Goal: Task Accomplishment & Management: Complete application form

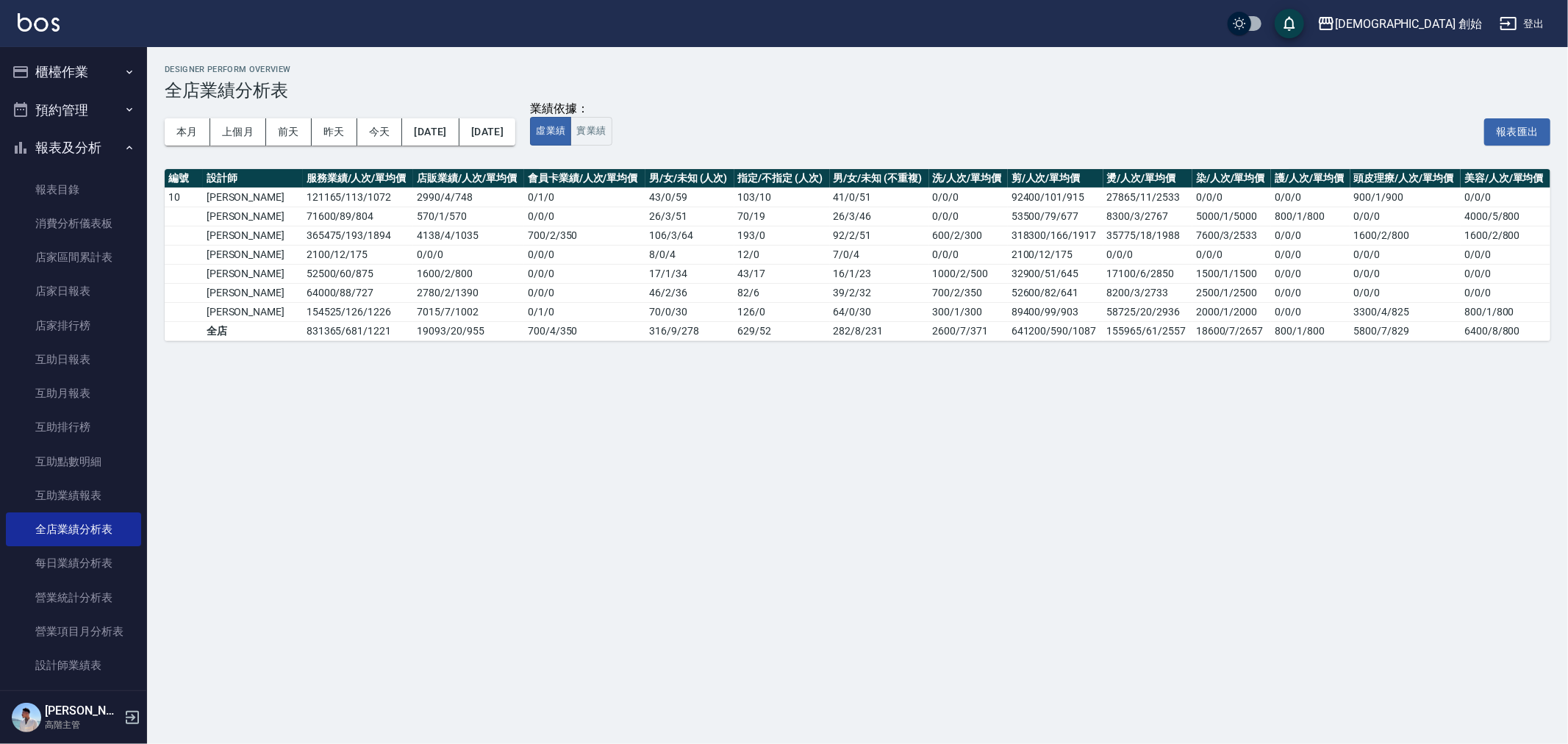
scroll to position [163, 0]
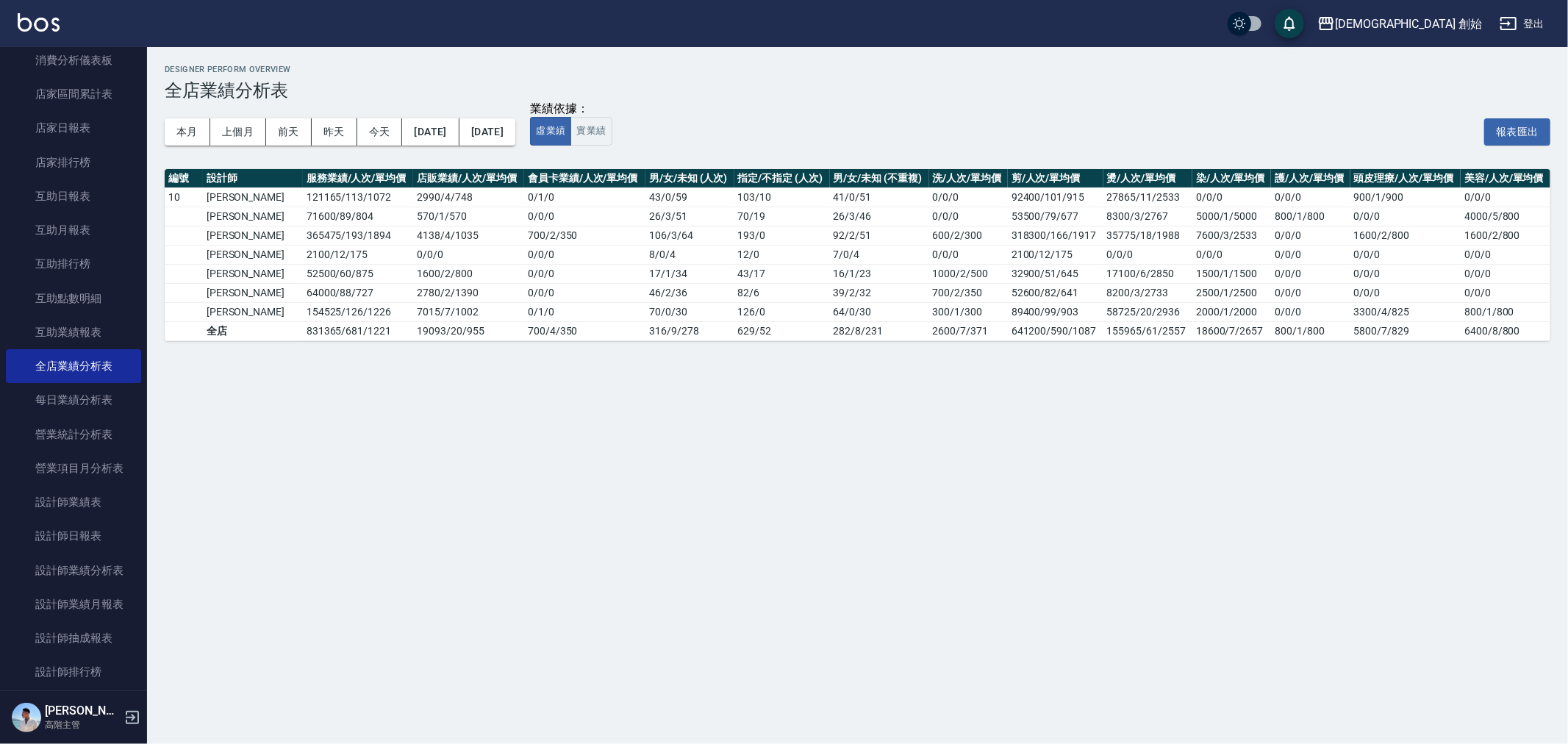
click at [798, 520] on div "Designer Perform Overview 全店業績分析表 本月 上個月 前天 昨天 今天 2025/06/01 2025/06/30 業績依據： 虛…" at bounding box center [784, 372] width 1568 height 744
click at [225, 134] on button "上個月" at bounding box center [237, 132] width 56 height 27
click at [458, 134] on button "2025/08/01" at bounding box center [430, 132] width 56 height 27
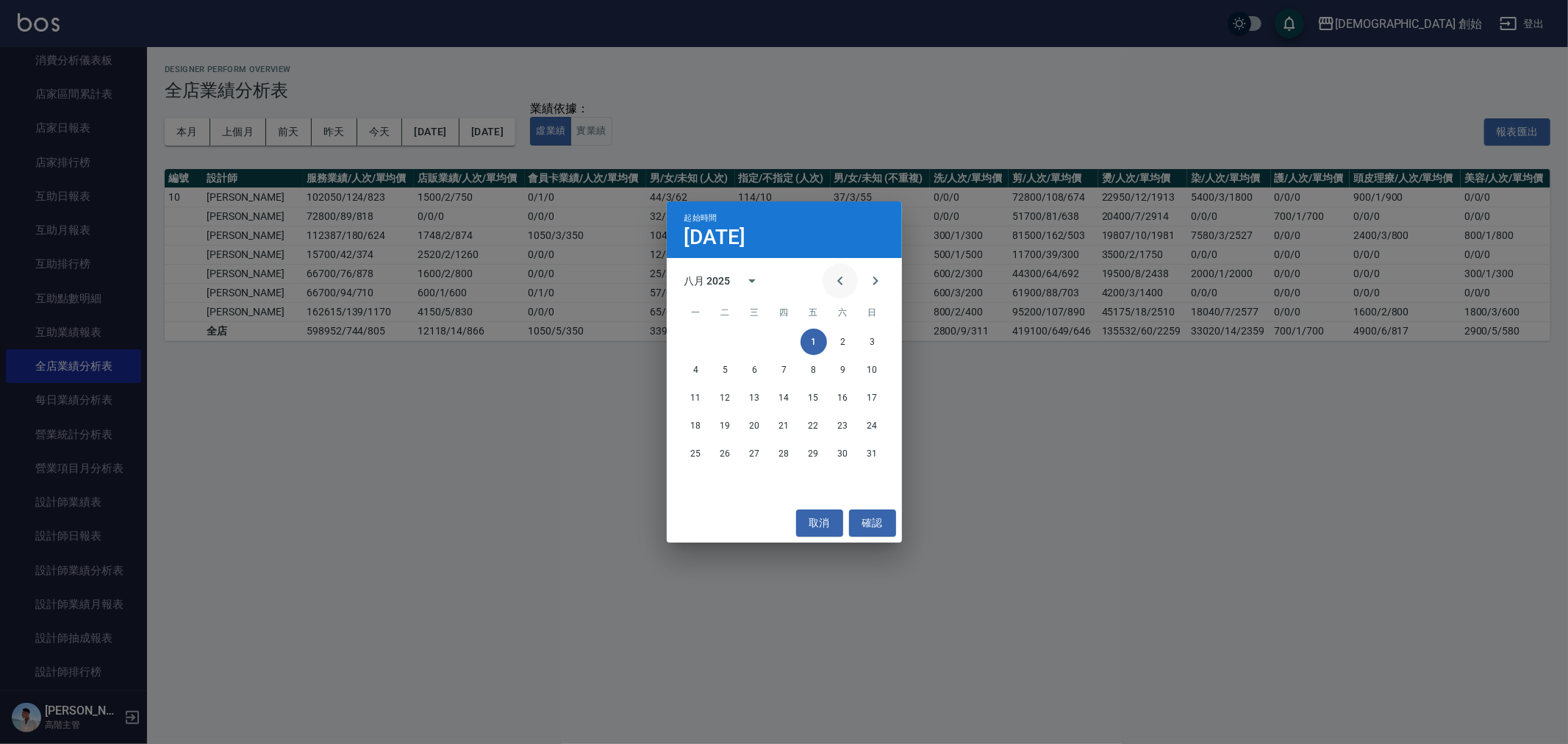
click at [851, 282] on button "Previous month" at bounding box center [840, 281] width 35 height 35
click at [737, 343] on button "1" at bounding box center [725, 341] width 27 height 27
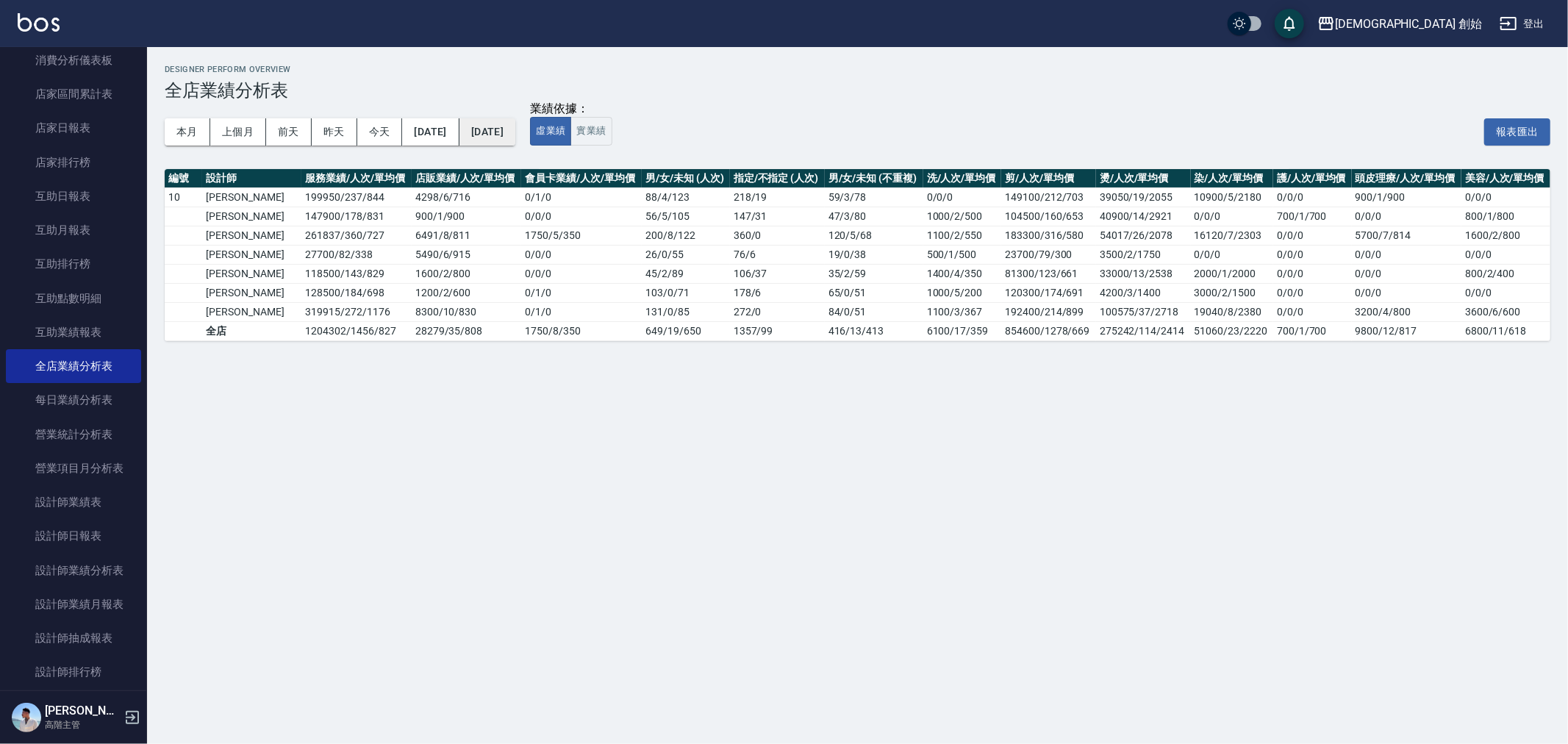
click at [515, 143] on button "2025/08/31" at bounding box center [487, 132] width 56 height 27
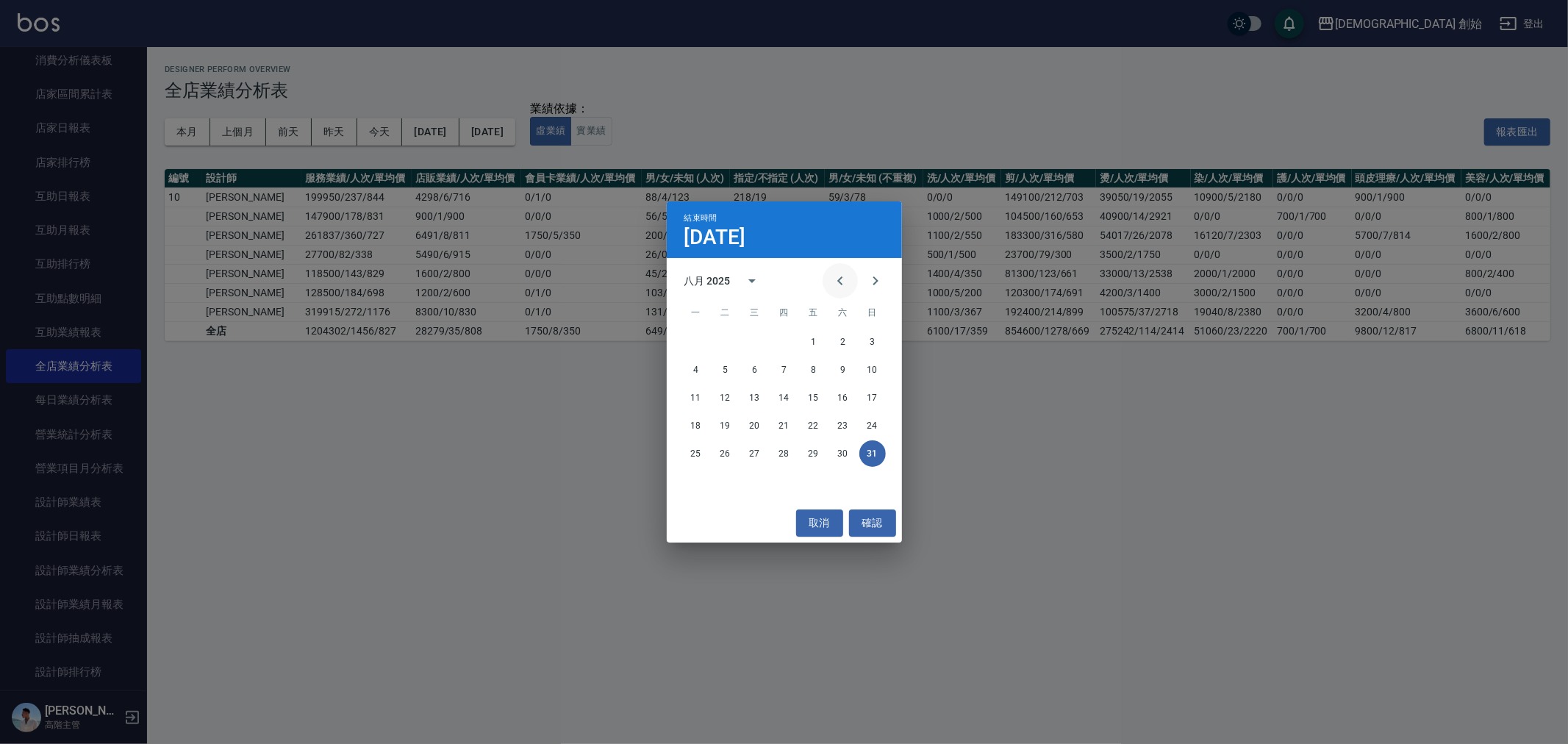
click at [844, 287] on icon "Previous month" at bounding box center [840, 281] width 18 height 18
click at [779, 456] on button "31" at bounding box center [784, 453] width 27 height 27
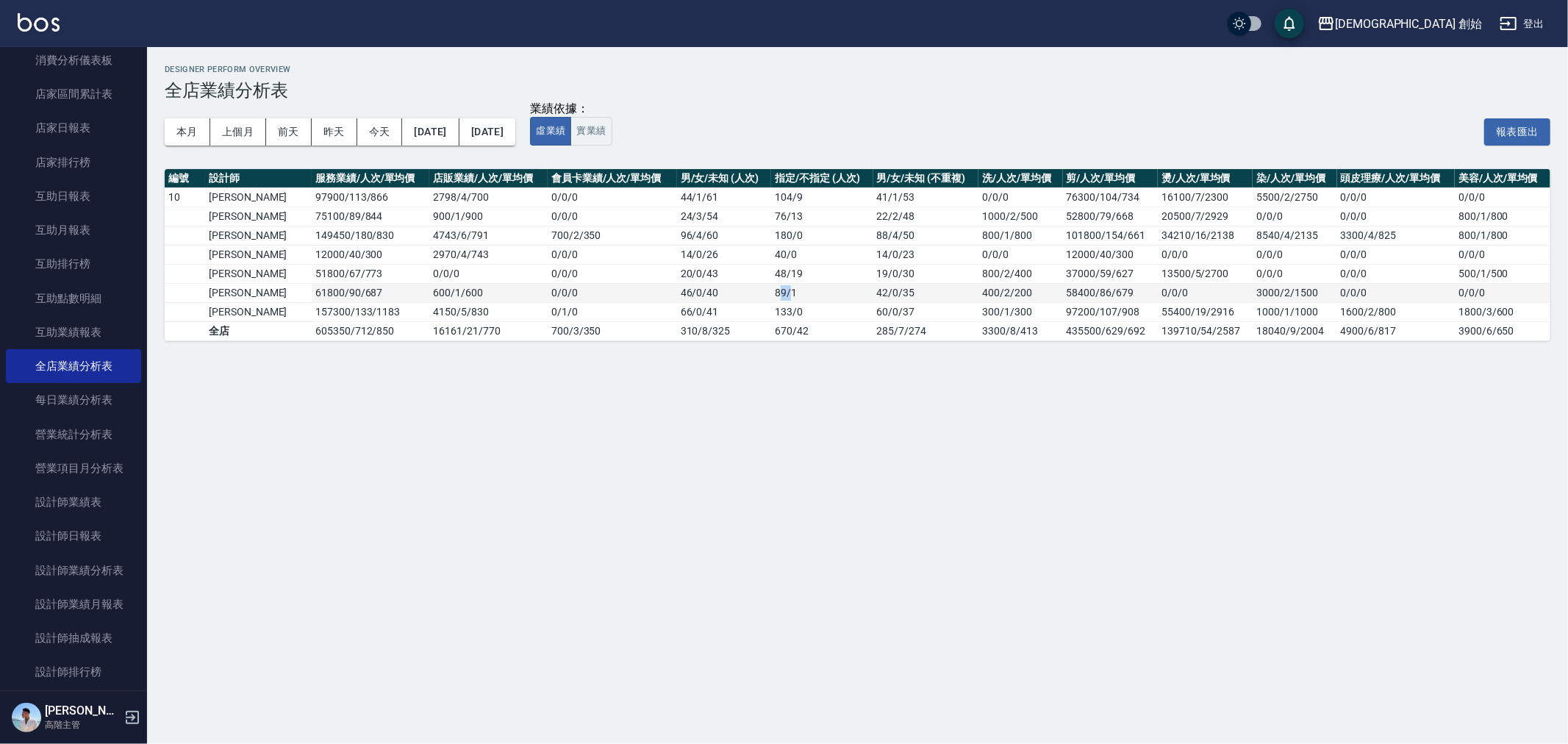
drag, startPoint x: 753, startPoint y: 296, endPoint x: 761, endPoint y: 296, distance: 8.0
click at [771, 296] on td "89 / 1" at bounding box center [822, 293] width 101 height 19
click at [452, 127] on button "2025/07/01" at bounding box center [430, 132] width 56 height 27
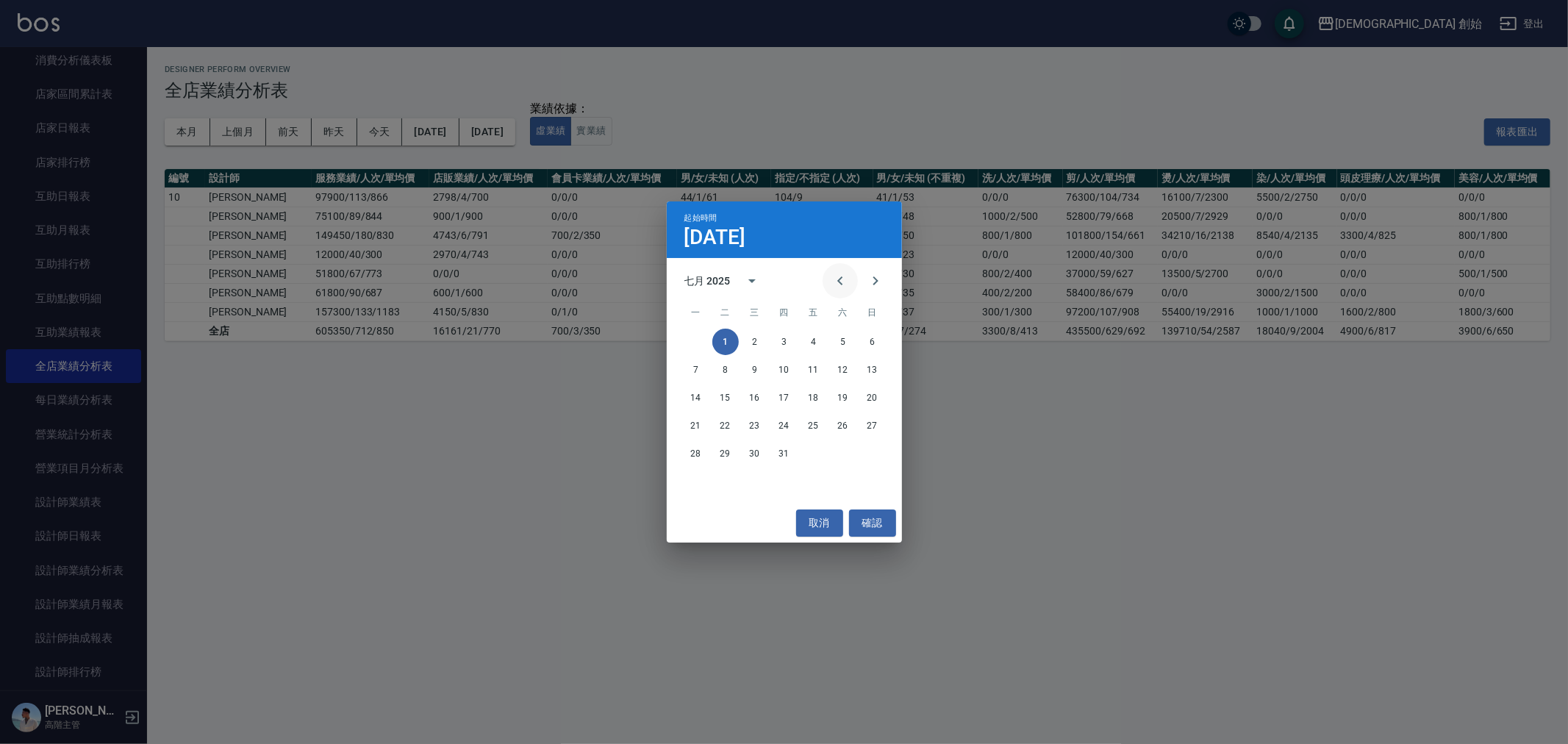
click at [841, 283] on icon "Previous month" at bounding box center [840, 280] width 5 height 9
click at [875, 344] on button "1" at bounding box center [872, 341] width 27 height 27
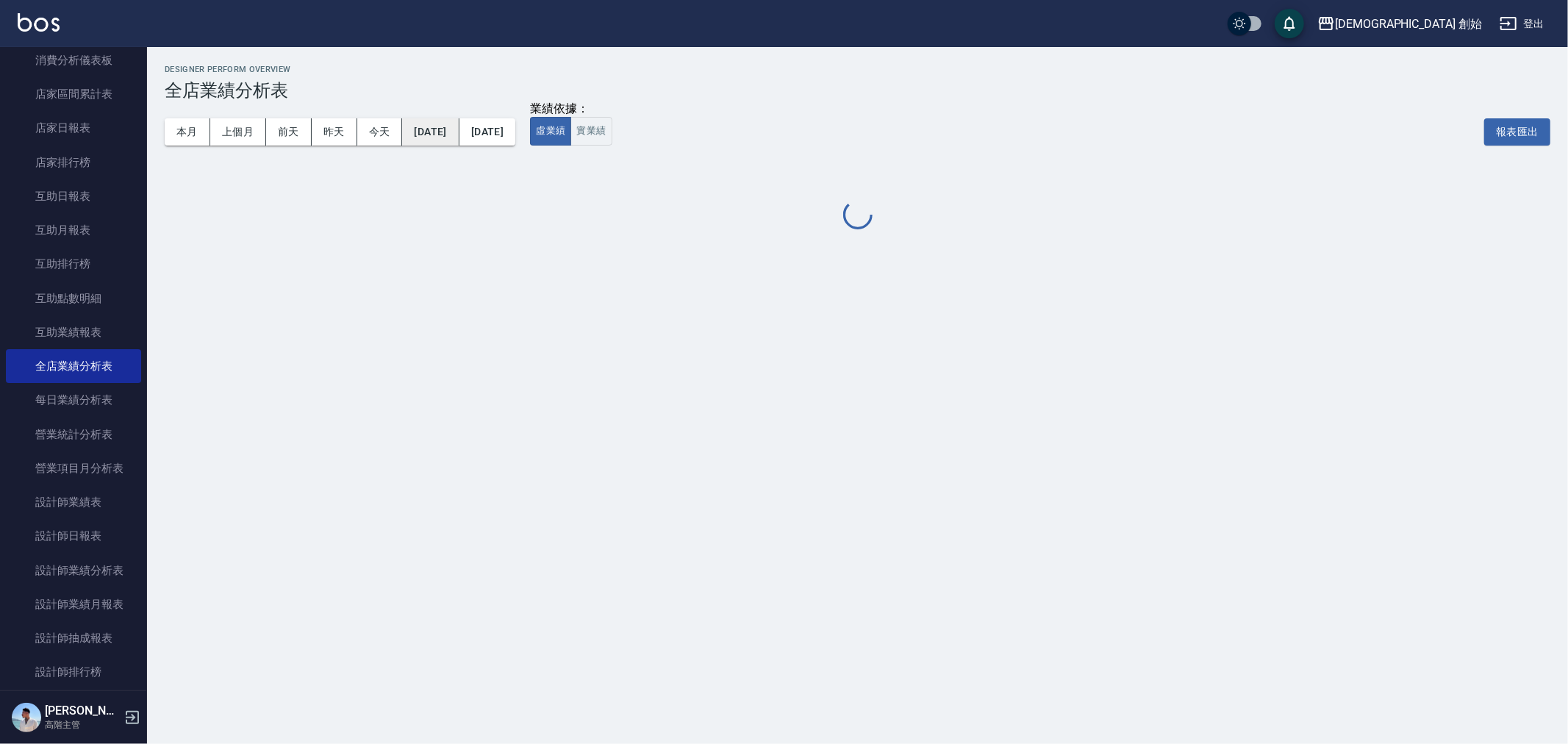
click at [484, 135] on div "本月 上個月 前天 昨天 今天 2025/06/01 2025/07/31" at bounding box center [340, 132] width 351 height 27
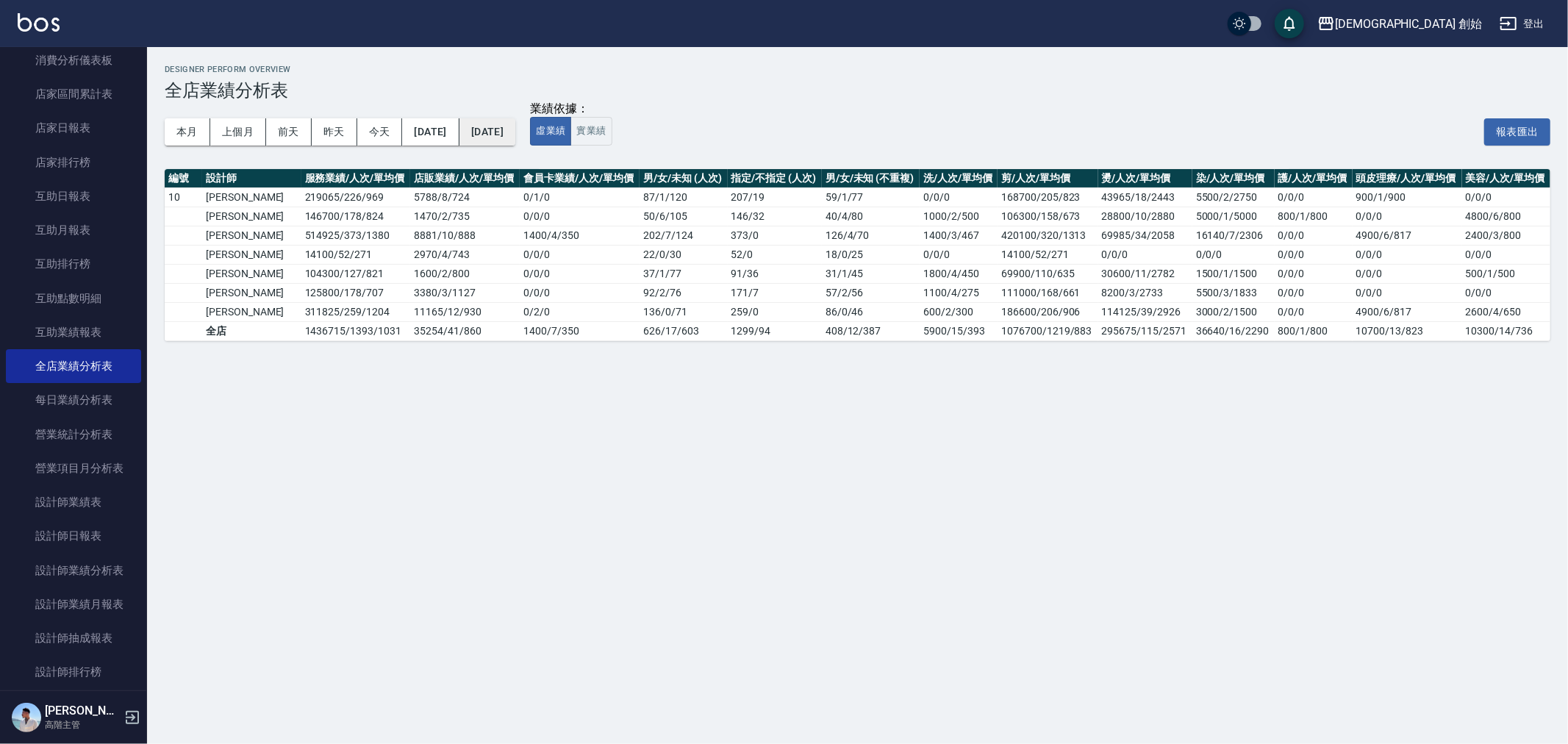
click at [510, 135] on button "2025/07/31" at bounding box center [487, 132] width 56 height 27
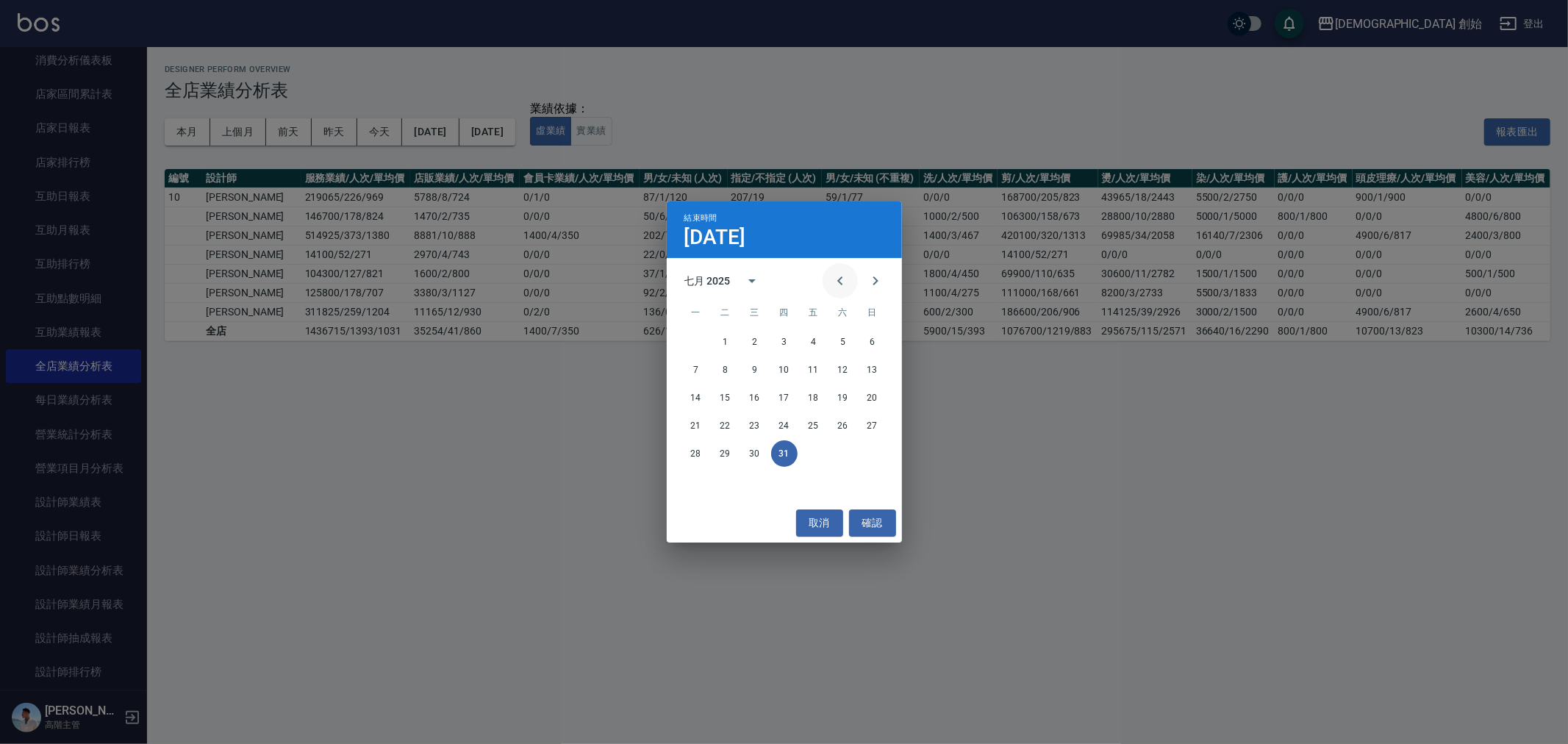
click at [831, 275] on icon "Previous month" at bounding box center [840, 281] width 18 height 18
click at [694, 482] on button "30" at bounding box center [695, 482] width 27 height 27
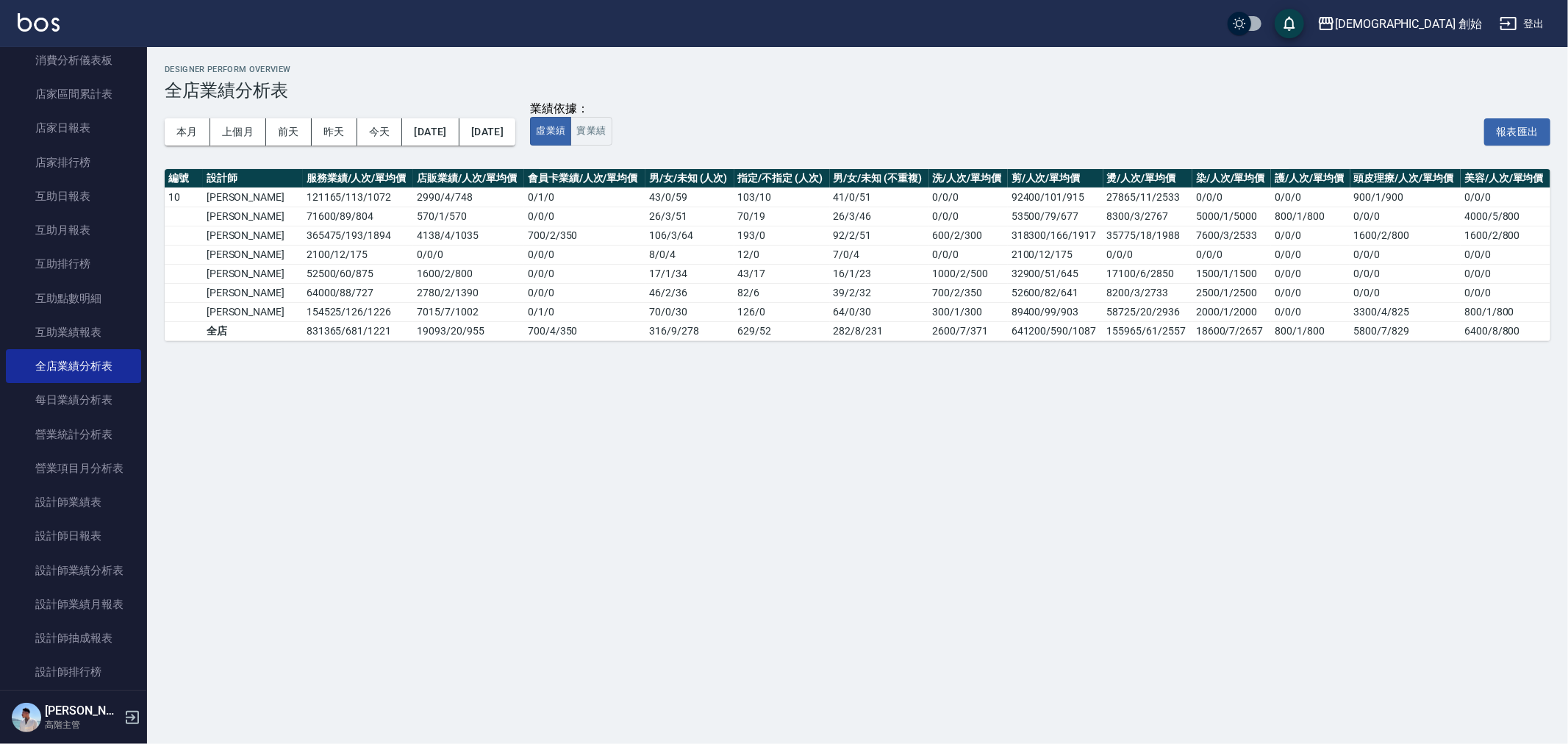
click at [1413, 685] on div "Designer Perform Overview 全店業績分析表 本月 上個月 前天 昨天 今天 2025/06/01 2025/06/30 業績依據： 虛…" at bounding box center [784, 372] width 1568 height 744
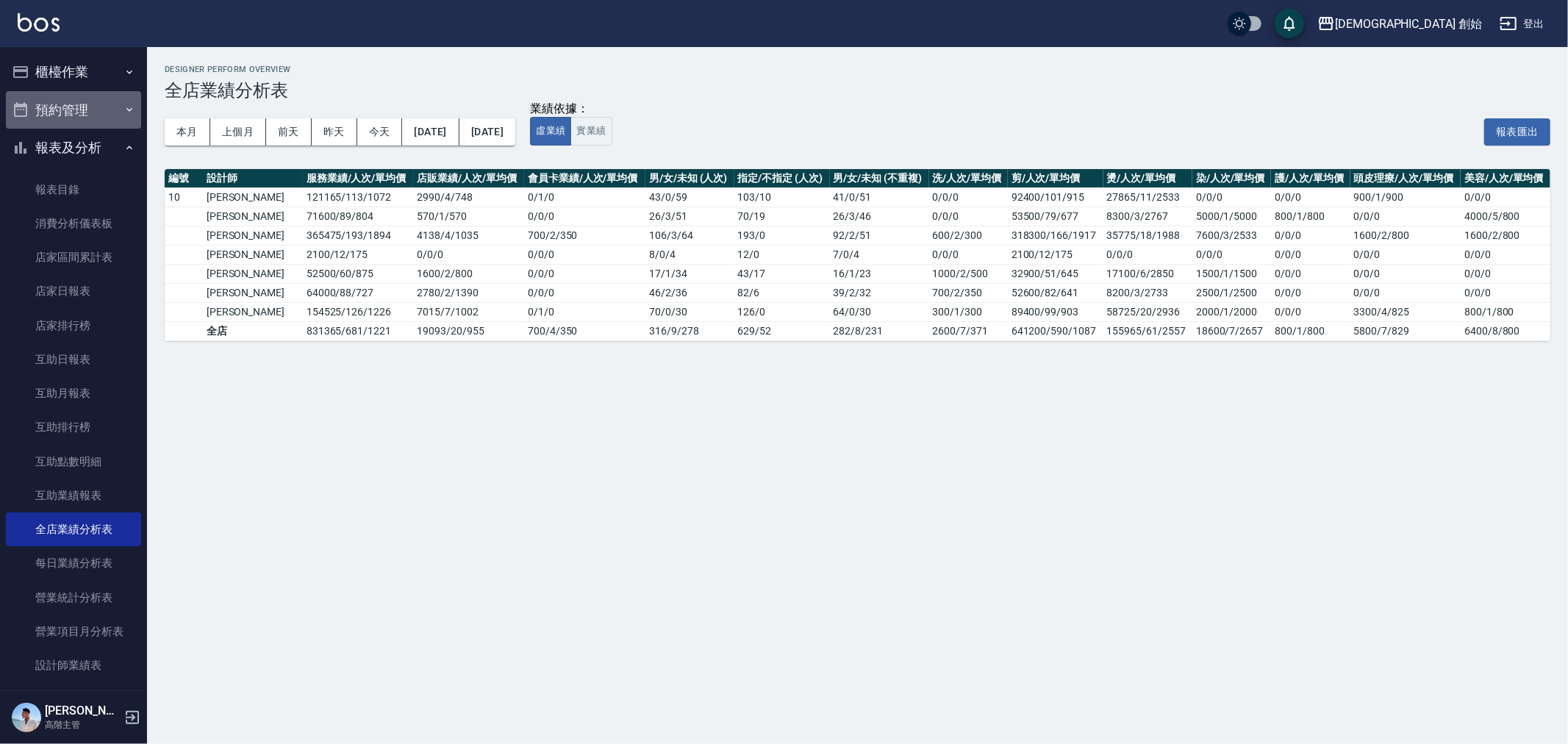
click at [82, 109] on button "預約管理" at bounding box center [73, 110] width 135 height 38
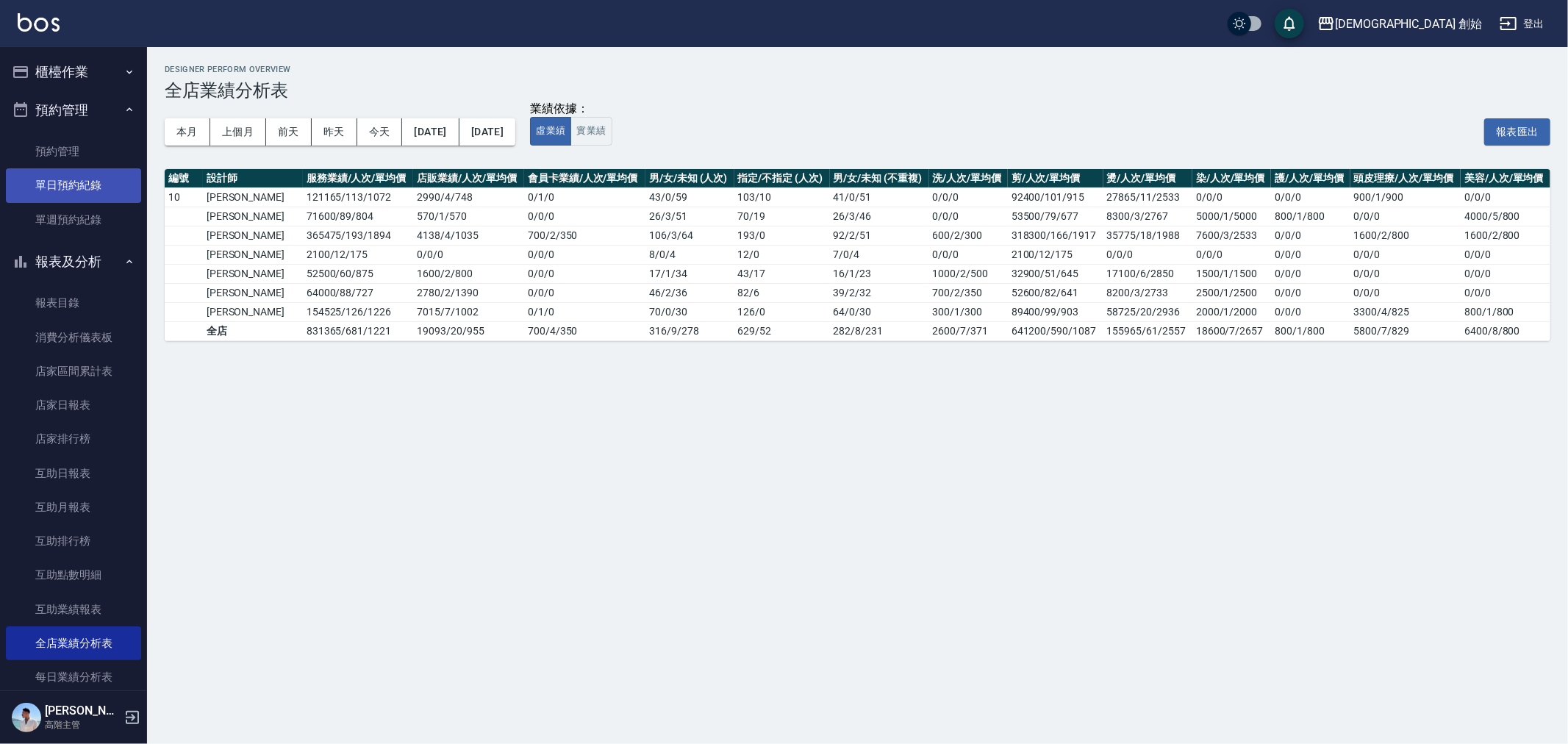
click at [81, 181] on link "單日預約紀錄" at bounding box center [73, 185] width 135 height 34
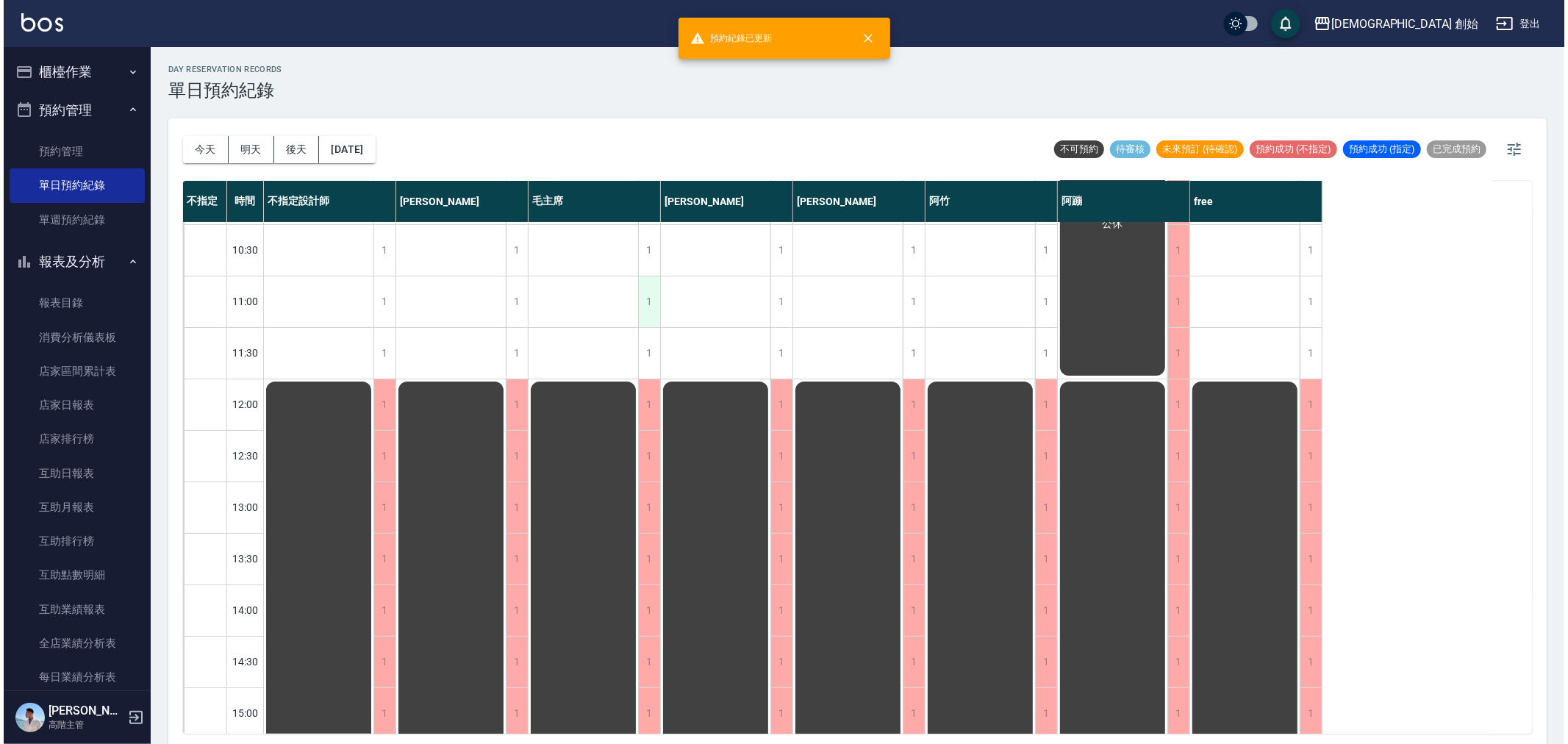
scroll to position [653, 0]
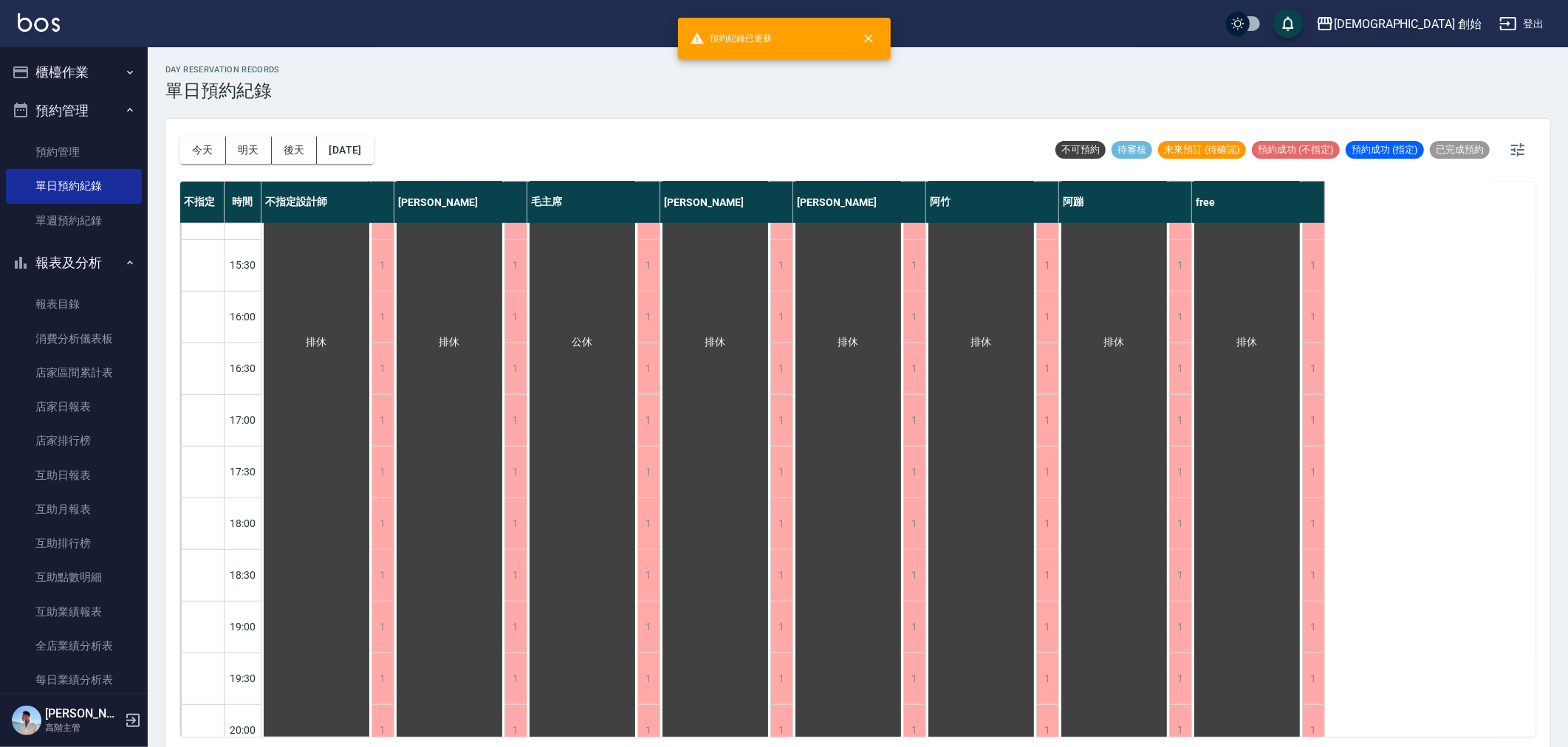
click at [1406, 11] on div "兄弟會 創始 登出" at bounding box center [784, 23] width 1568 height 47
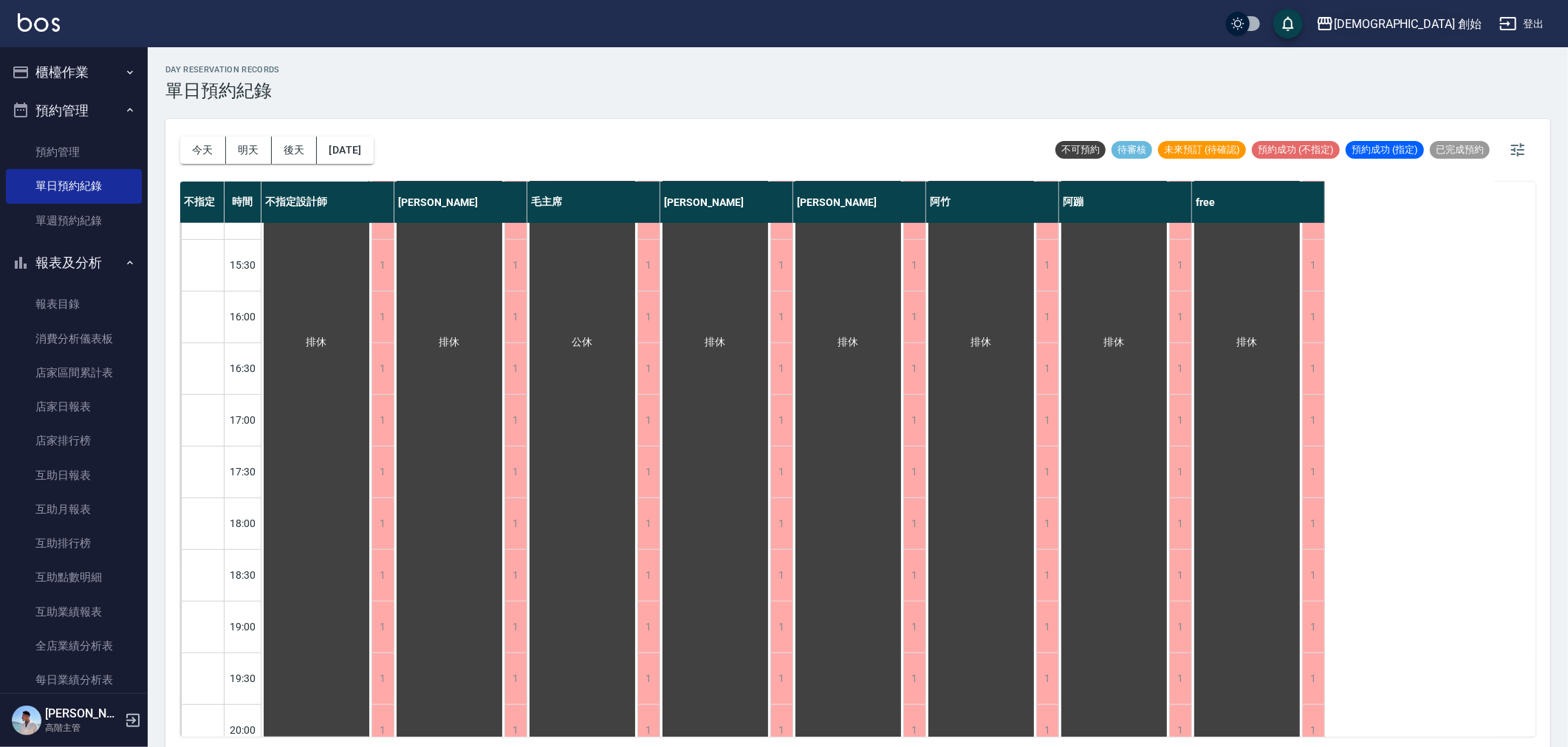
click at [1421, 24] on div "兄弟會 創始" at bounding box center [1407, 23] width 148 height 19
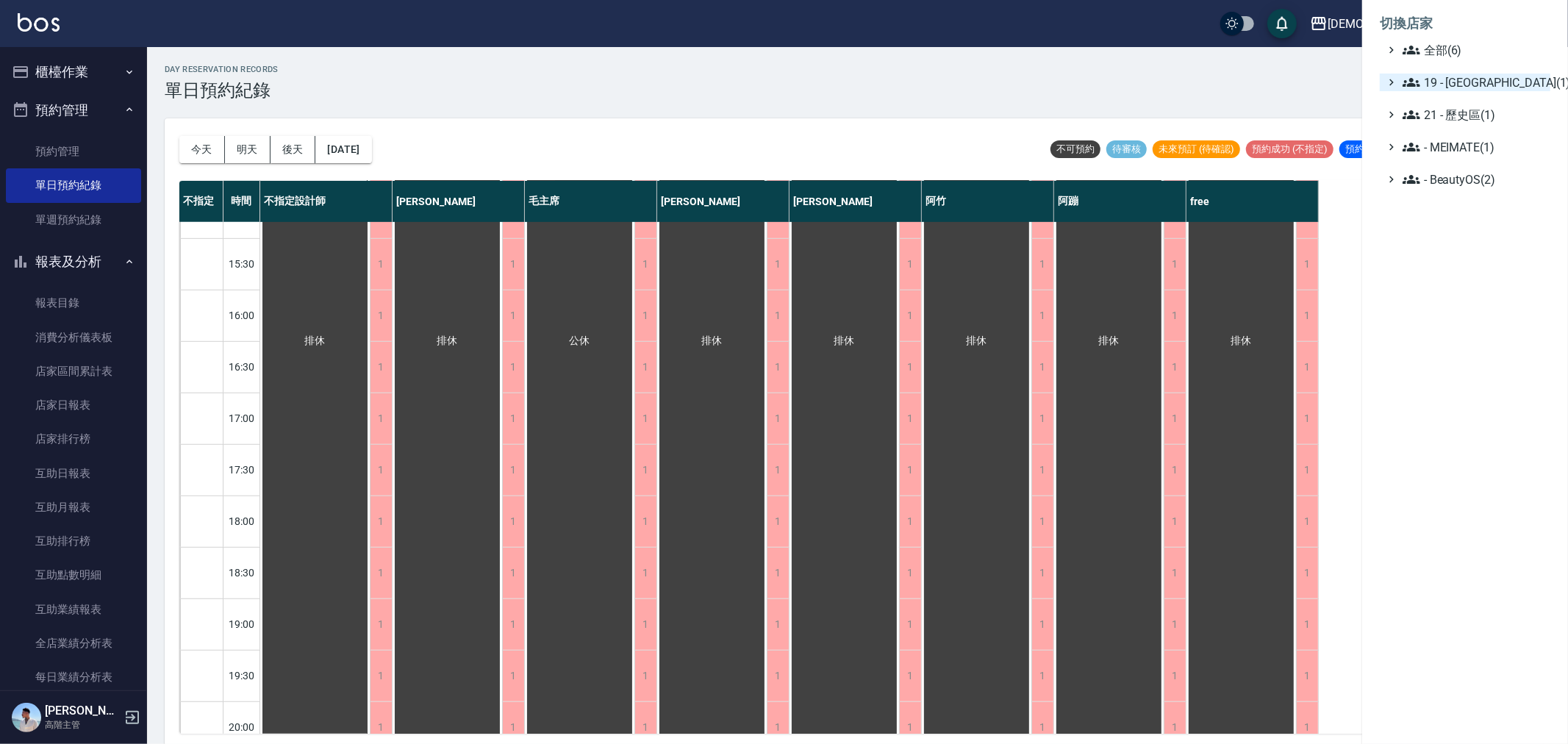
click at [1417, 81] on icon at bounding box center [1411, 82] width 18 height 9
drag, startPoint x: 1435, startPoint y: 101, endPoint x: 1441, endPoint y: 106, distance: 7.8
click at [1436, 101] on span "19.01 - 新城區 (2)" at bounding box center [1481, 100] width 127 height 18
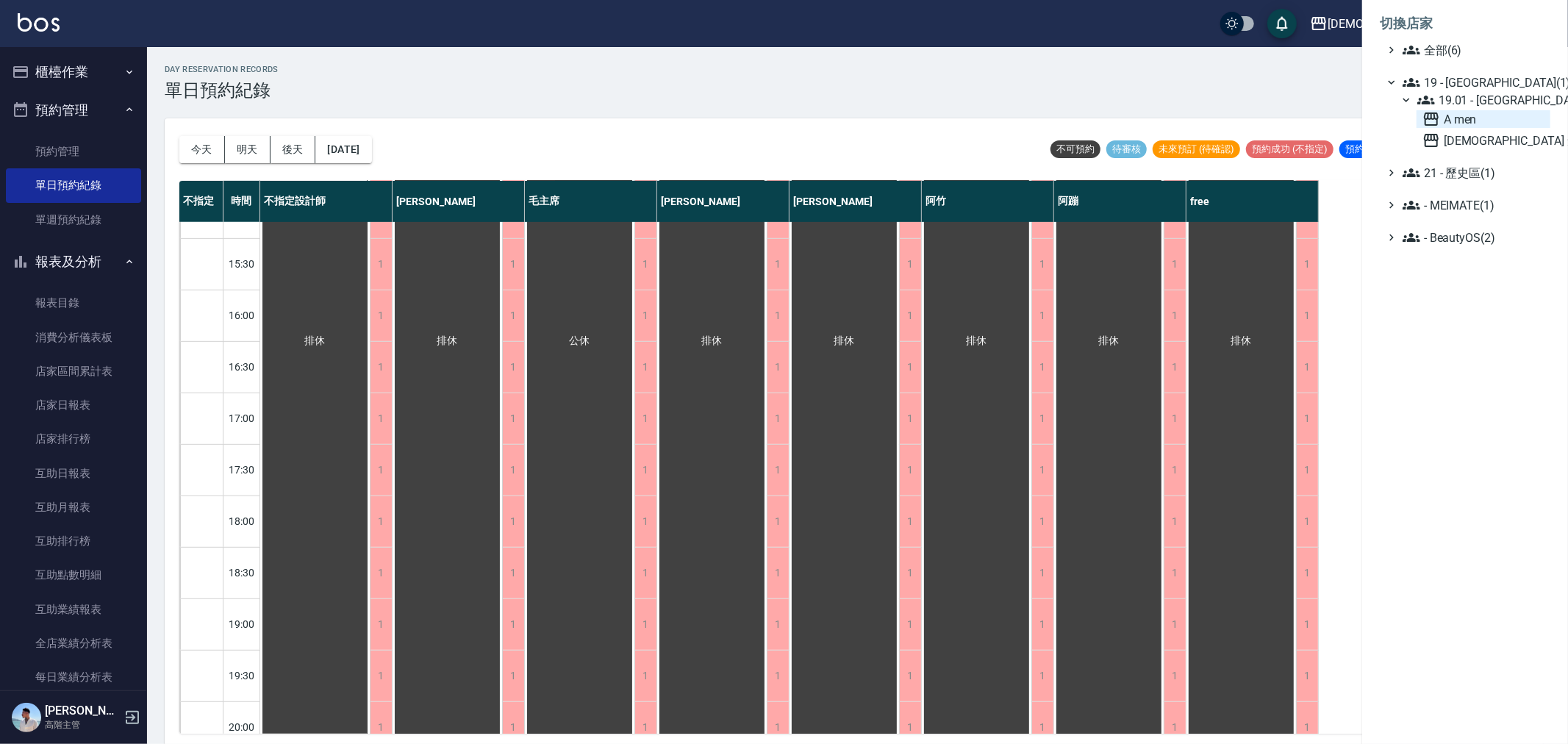
click at [1454, 122] on span "A men" at bounding box center [1483, 119] width 122 height 18
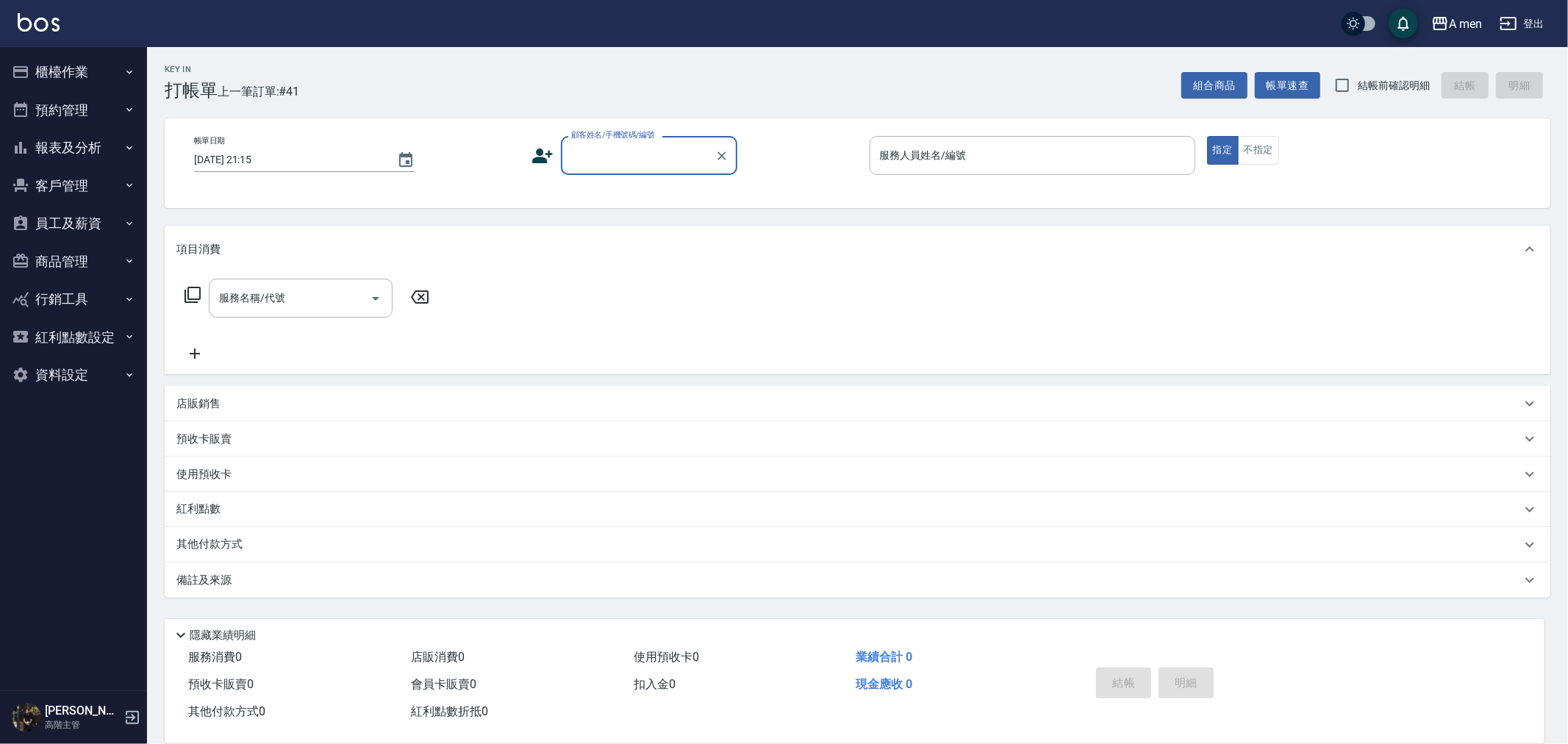
click at [99, 114] on button "預約管理" at bounding box center [73, 110] width 135 height 38
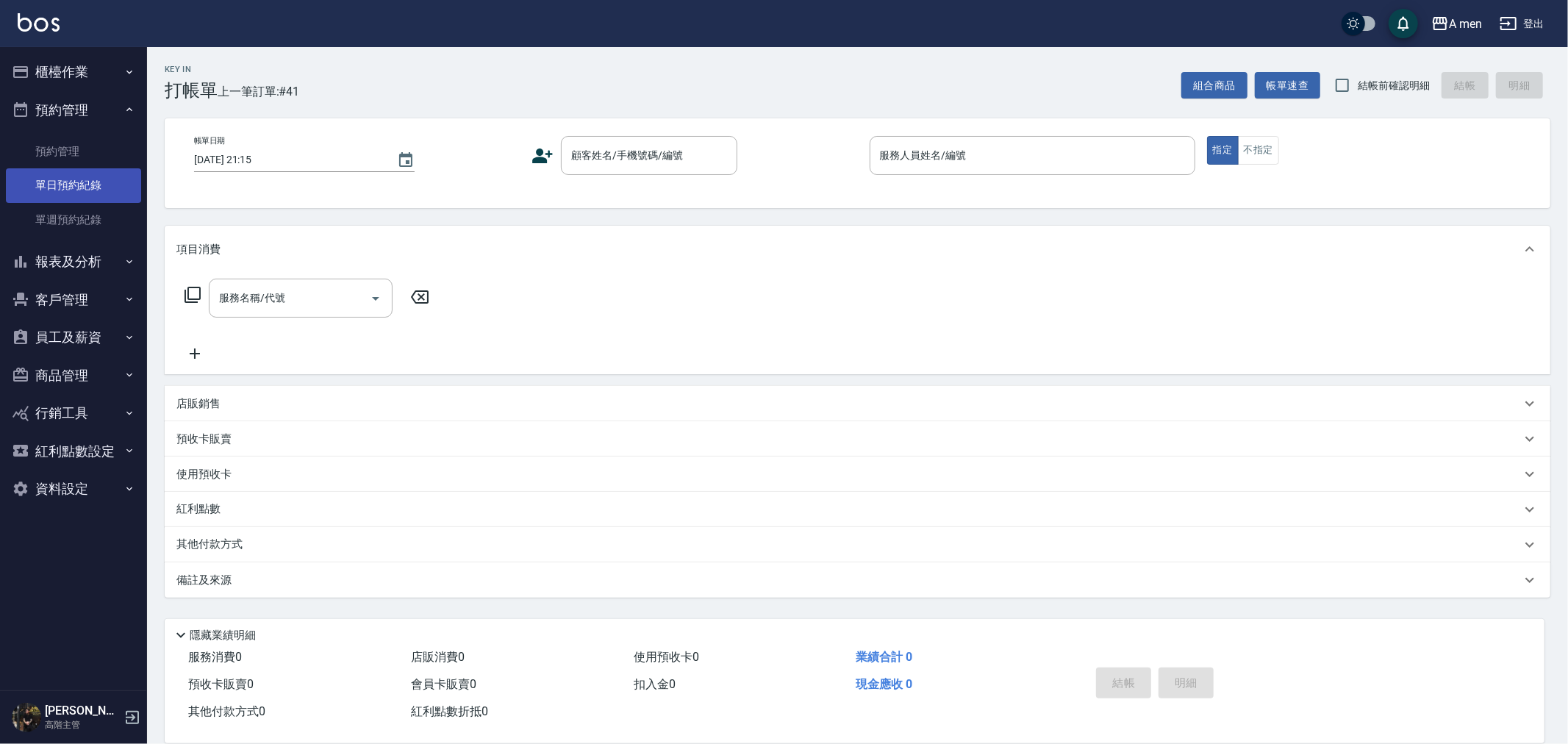
click at [98, 178] on link "單日預約紀錄" at bounding box center [73, 185] width 135 height 34
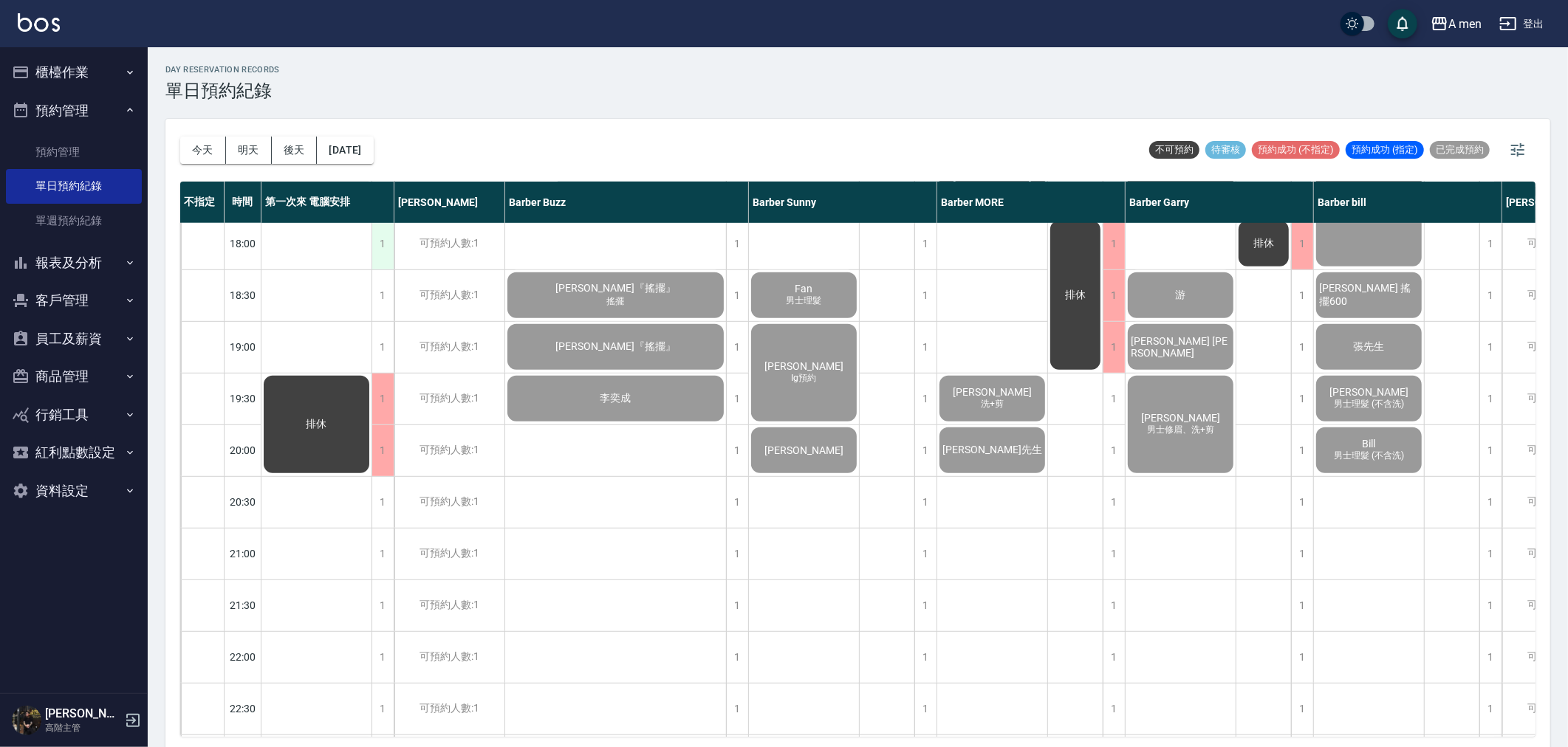
scroll to position [791, 0]
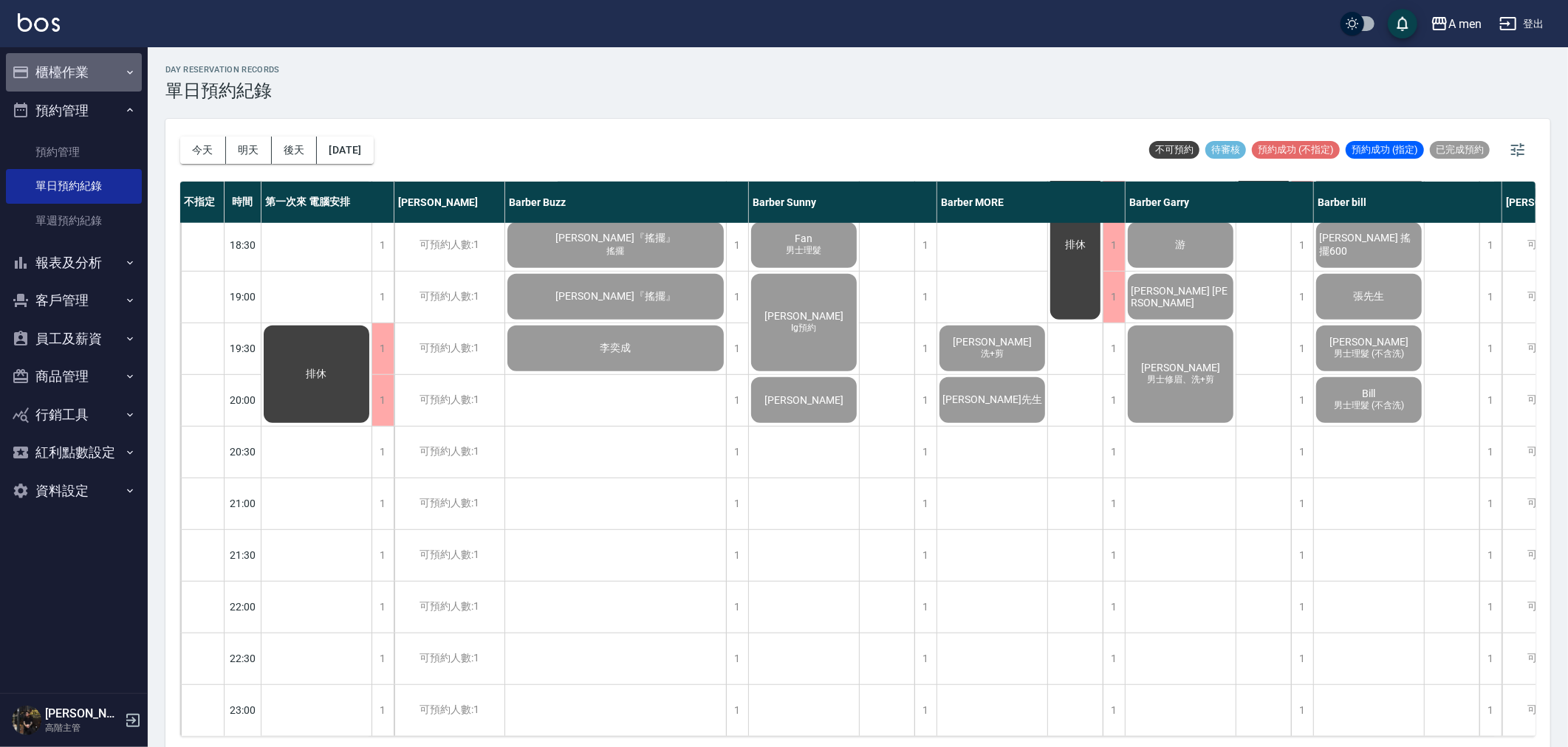
drag, startPoint x: 56, startPoint y: 74, endPoint x: 80, endPoint y: 115, distance: 47.5
click at [57, 74] on button "櫃檯作業" at bounding box center [74, 72] width 136 height 38
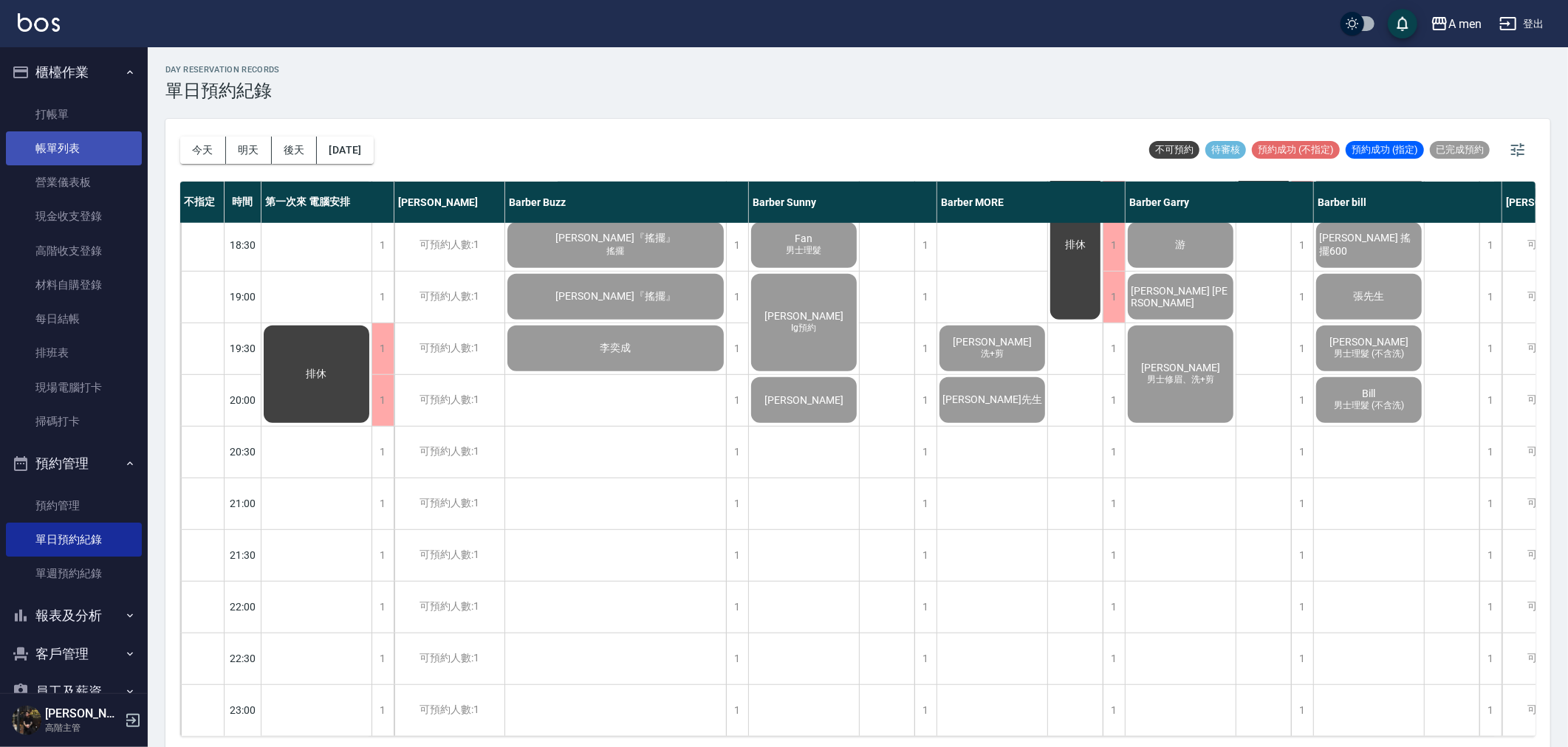
click at [101, 161] on link "帳單列表" at bounding box center [74, 149] width 136 height 34
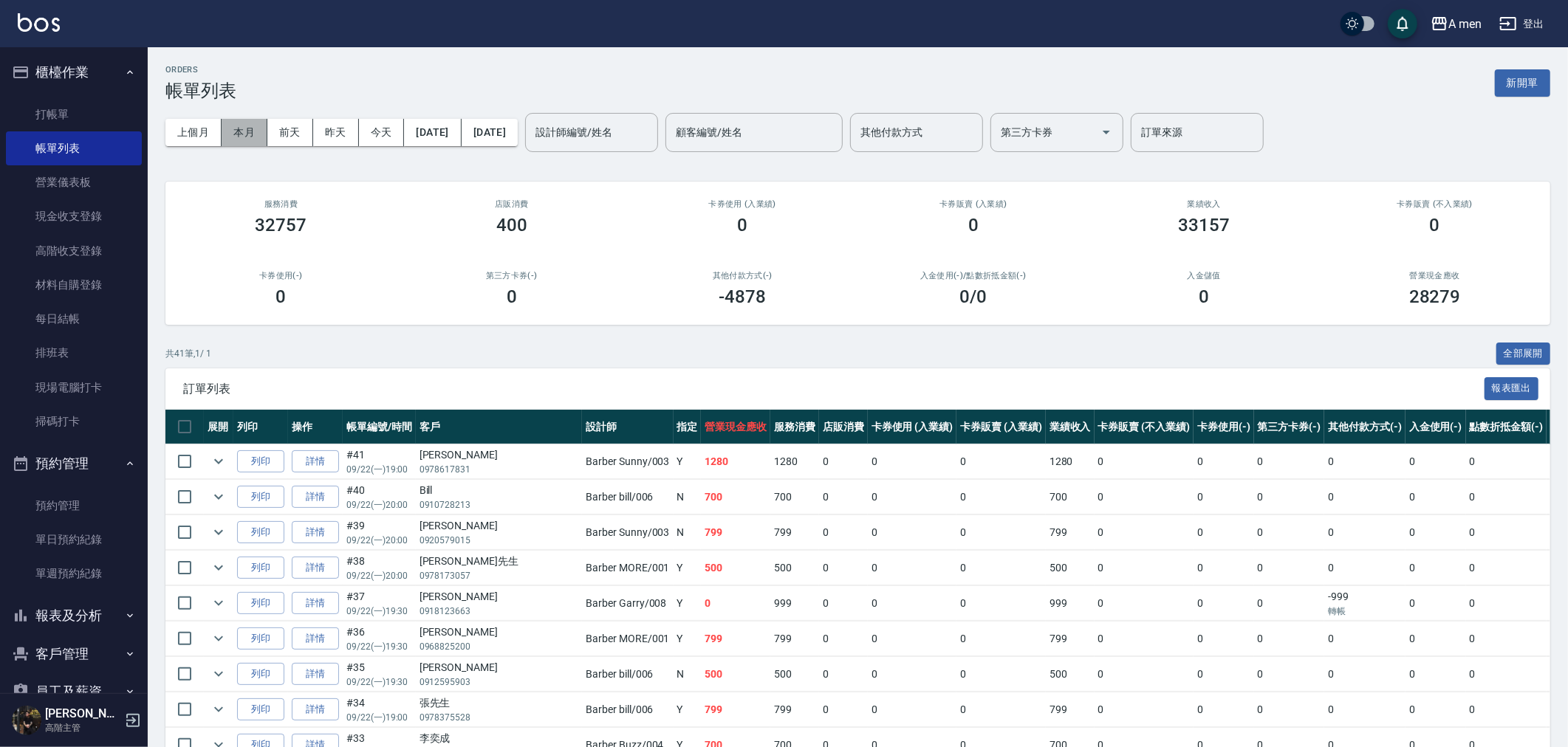
click at [227, 127] on button "本月" at bounding box center [244, 133] width 46 height 27
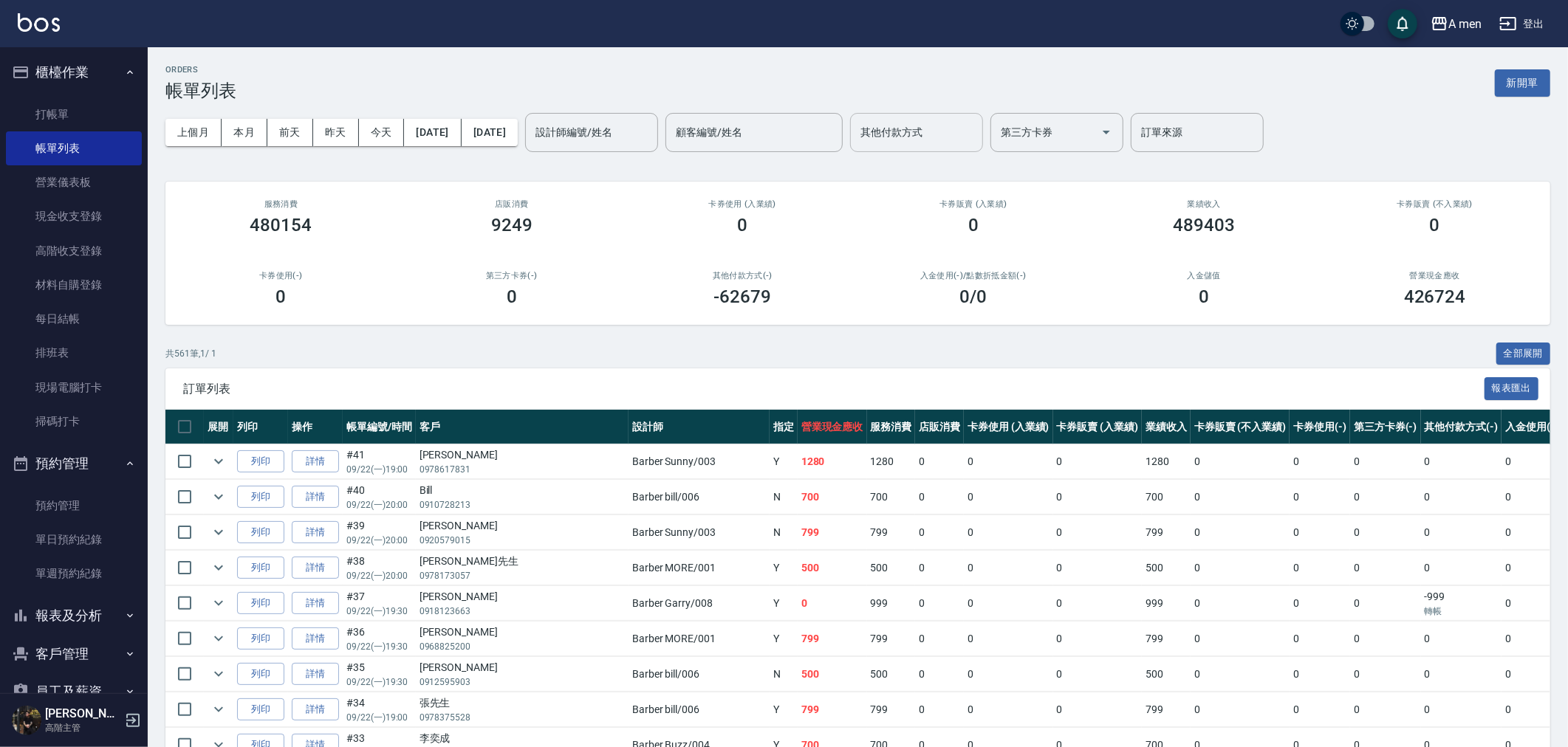
click at [956, 129] on div "其他付款方式 其他付款方式" at bounding box center [916, 133] width 133 height 39
drag, startPoint x: 939, startPoint y: 177, endPoint x: 936, endPoint y: 186, distance: 9.5
click at [936, 186] on ul "儲值回饋 信用卡 轉帳" at bounding box center [967, 194] width 133 height 85
click at [936, 186] on span "信用卡" at bounding box center [967, 195] width 133 height 24
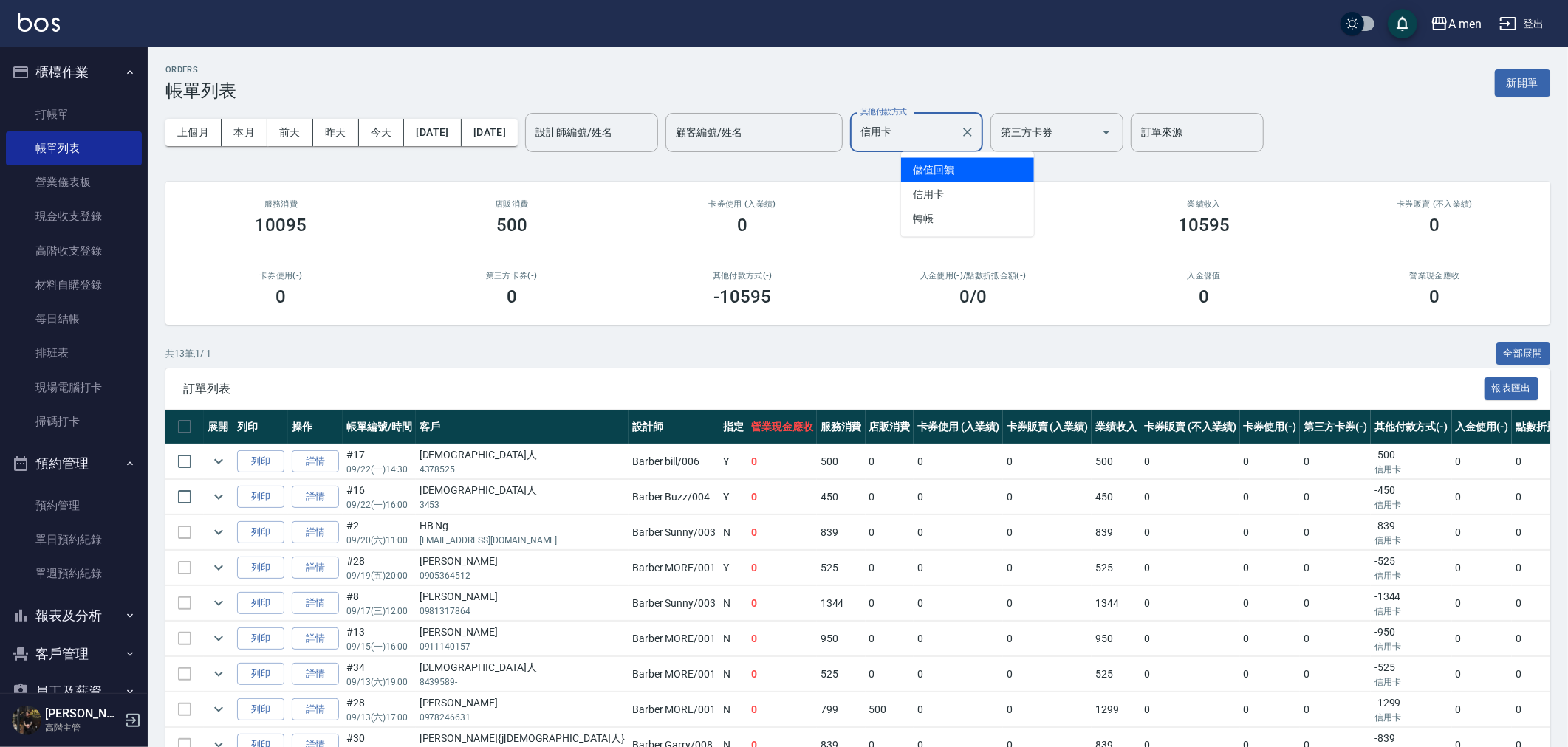
click at [954, 135] on input "信用卡" at bounding box center [905, 133] width 98 height 26
click at [950, 210] on span "轉帳" at bounding box center [967, 219] width 133 height 24
type input "轉帳"
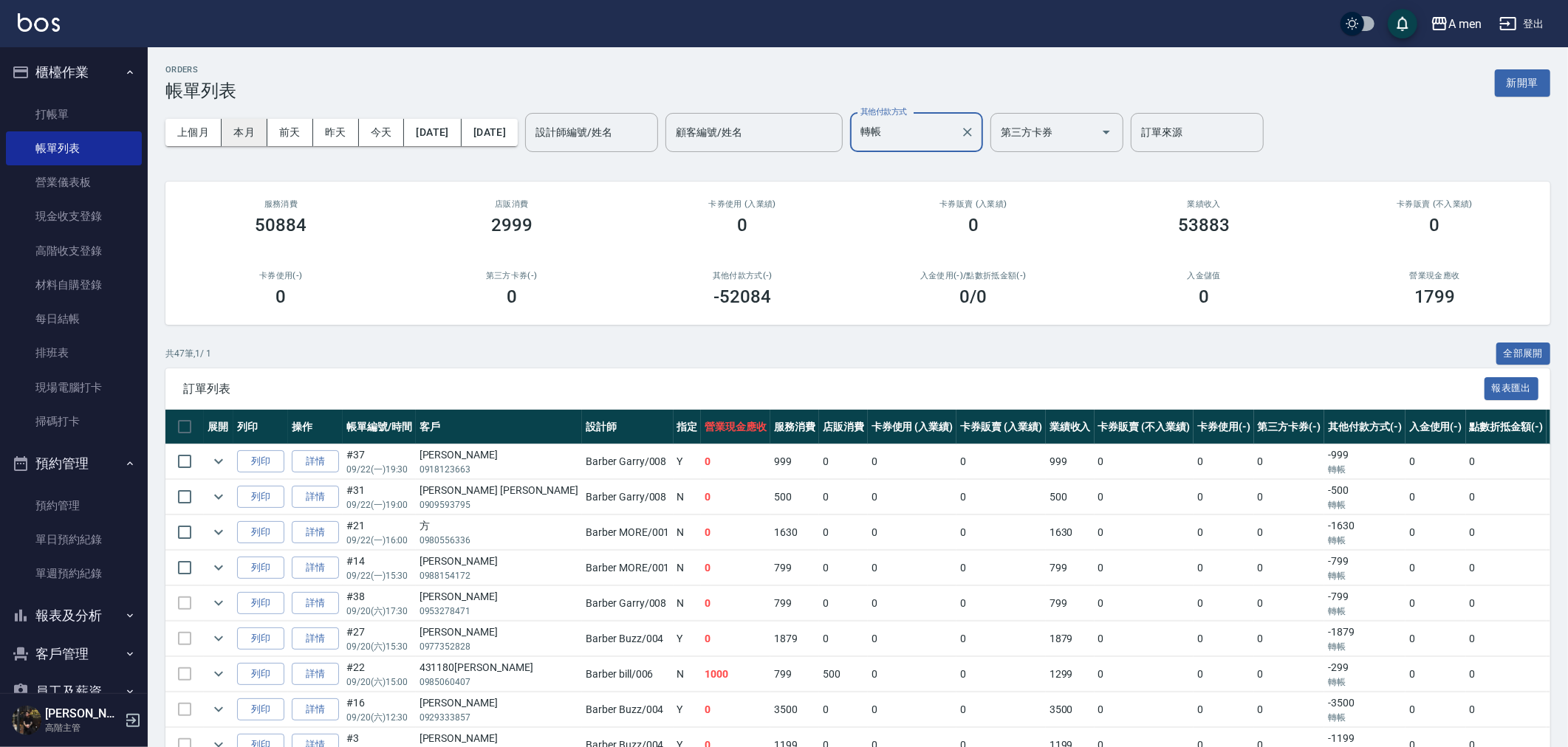
click at [230, 132] on button "本月" at bounding box center [244, 133] width 46 height 27
click at [976, 146] on div at bounding box center [966, 133] width 19 height 39
click at [976, 141] on div at bounding box center [966, 133] width 19 height 39
click at [974, 137] on icon "Clear" at bounding box center [967, 132] width 15 height 15
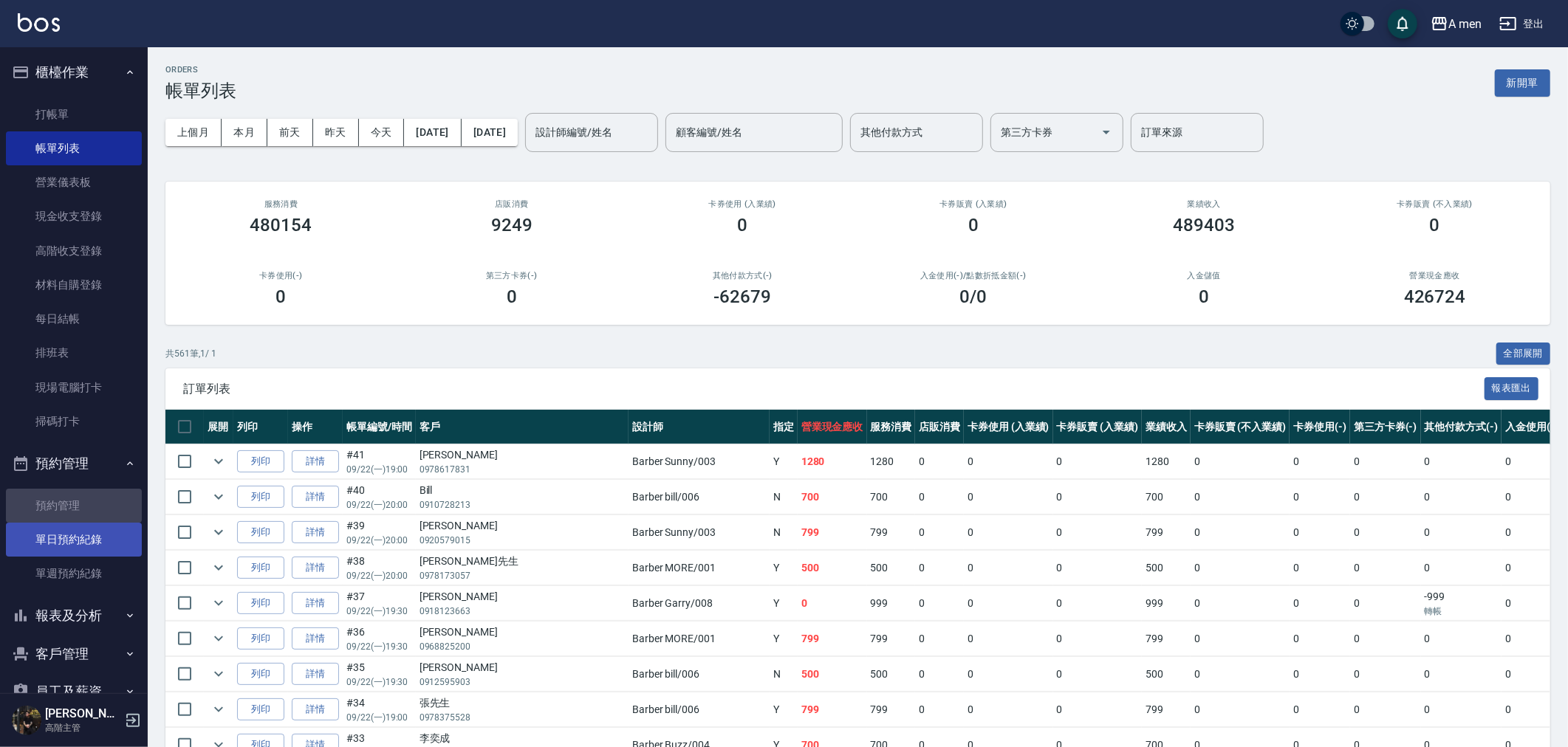
click at [83, 521] on ul "預約管理 單日預約紀錄 單週預約紀錄" at bounding box center [74, 540] width 136 height 115
click at [70, 527] on link "單日預約紀錄" at bounding box center [74, 539] width 136 height 34
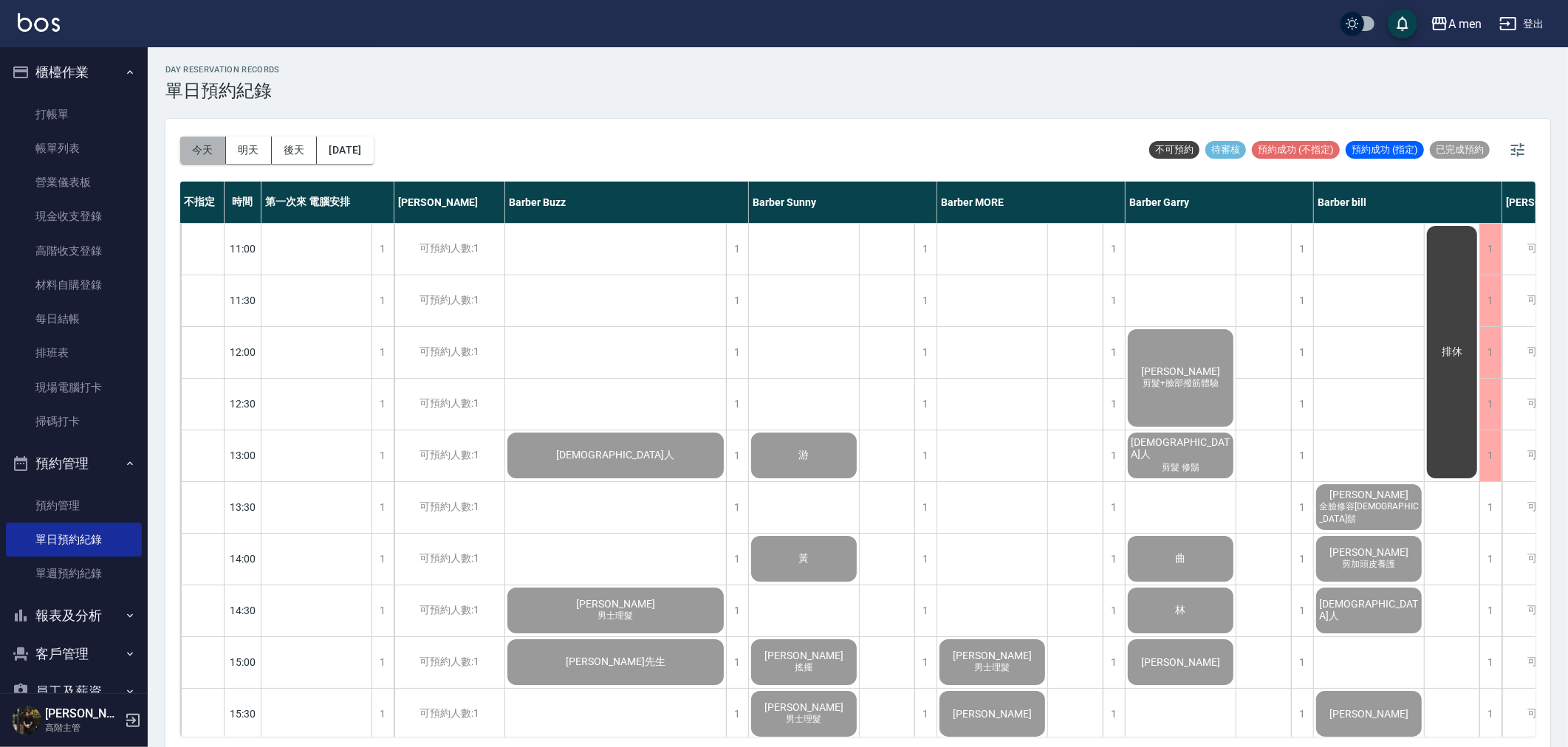
click at [188, 156] on button "今天" at bounding box center [203, 150] width 46 height 27
click at [268, 158] on button "明天" at bounding box center [248, 150] width 46 height 27
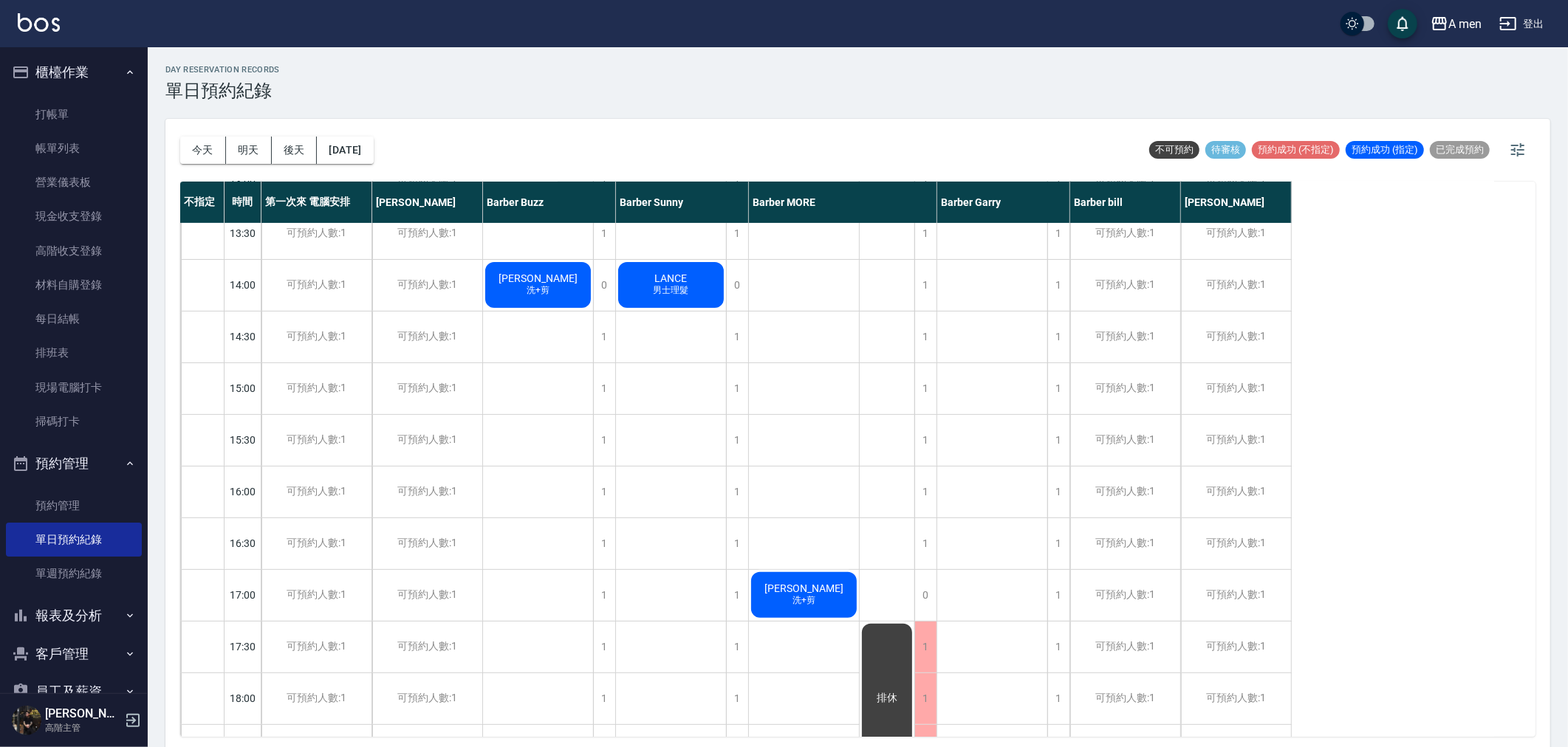
scroll to position [246, 0]
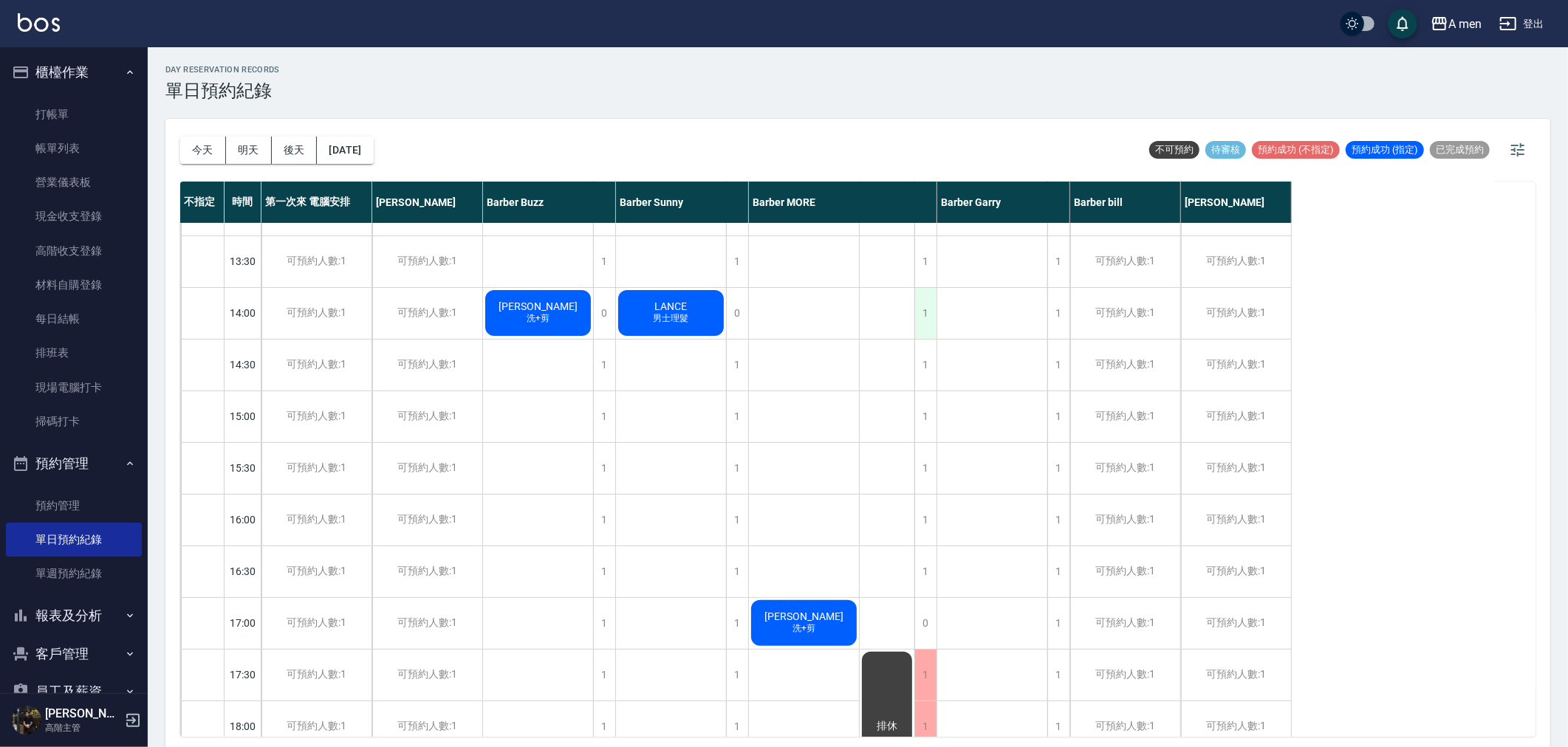
click at [931, 312] on div "1" at bounding box center [924, 313] width 22 height 51
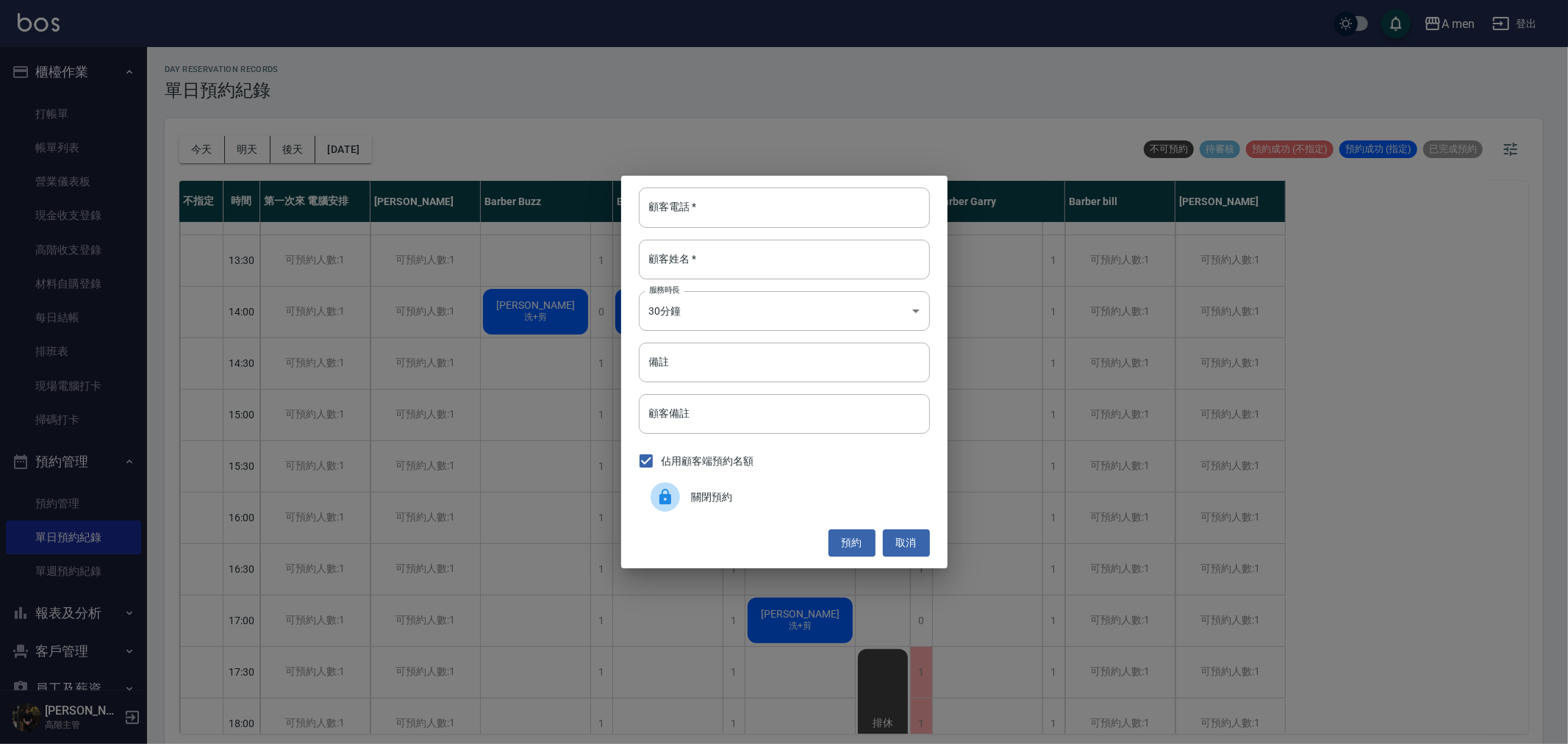
click at [757, 236] on div "顧客電話   * 顧客電話   * 顧客姓名   * 顧客姓名   * 服務時長 30分鐘 1 服務時長 備註 備註 顧客備註 顧客備註 佔用顧客端預約名額 …" at bounding box center [784, 371] width 326 height 392
drag, startPoint x: 762, startPoint y: 200, endPoint x: 761, endPoint y: 214, distance: 14.0
click at [761, 214] on input "顧客電話   *" at bounding box center [785, 207] width 291 height 39
type input "0953225918"
click at [765, 252] on input "顧客姓名   *" at bounding box center [785, 259] width 291 height 39
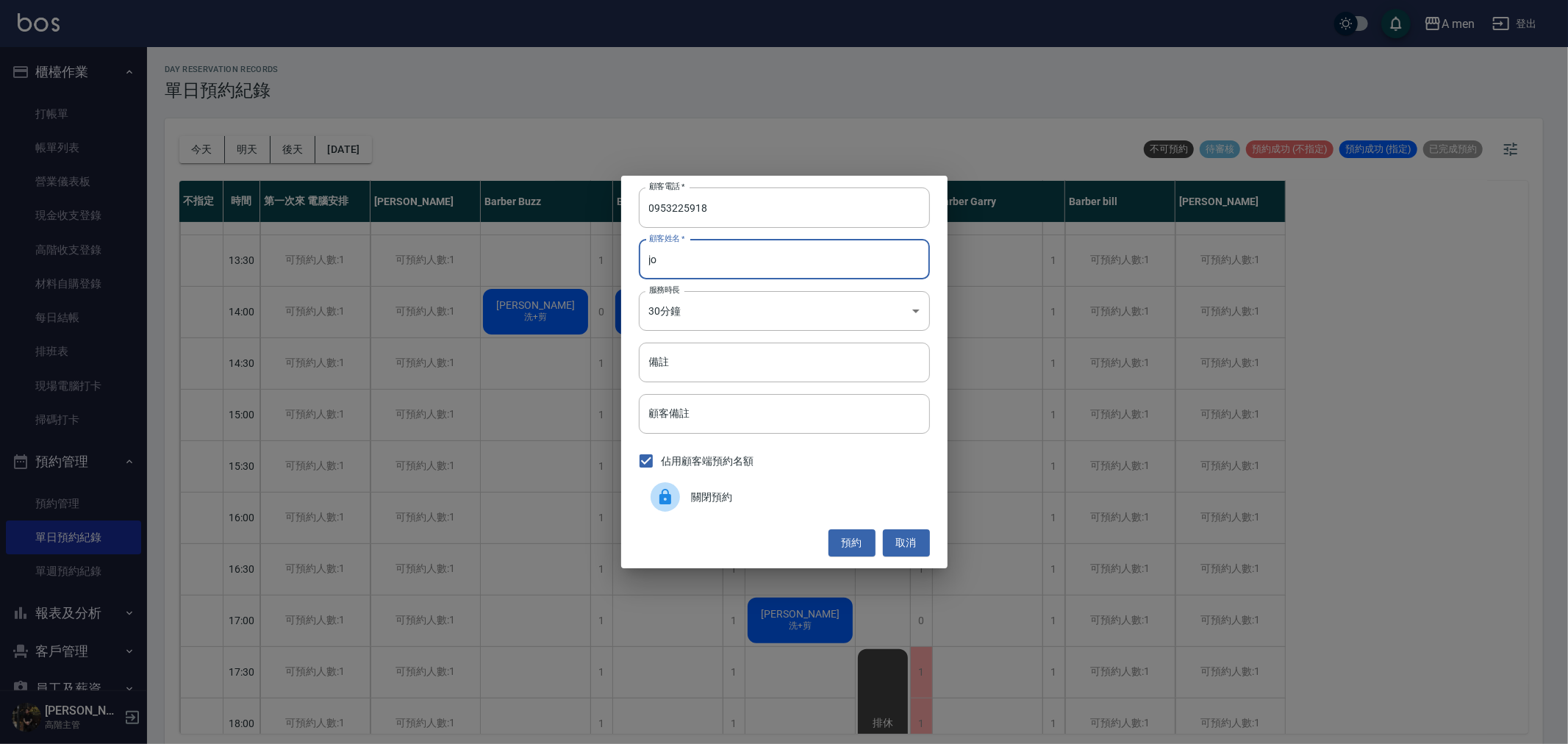
type input "j"
type input "偉勝"
click at [869, 541] on button "預約" at bounding box center [852, 543] width 47 height 27
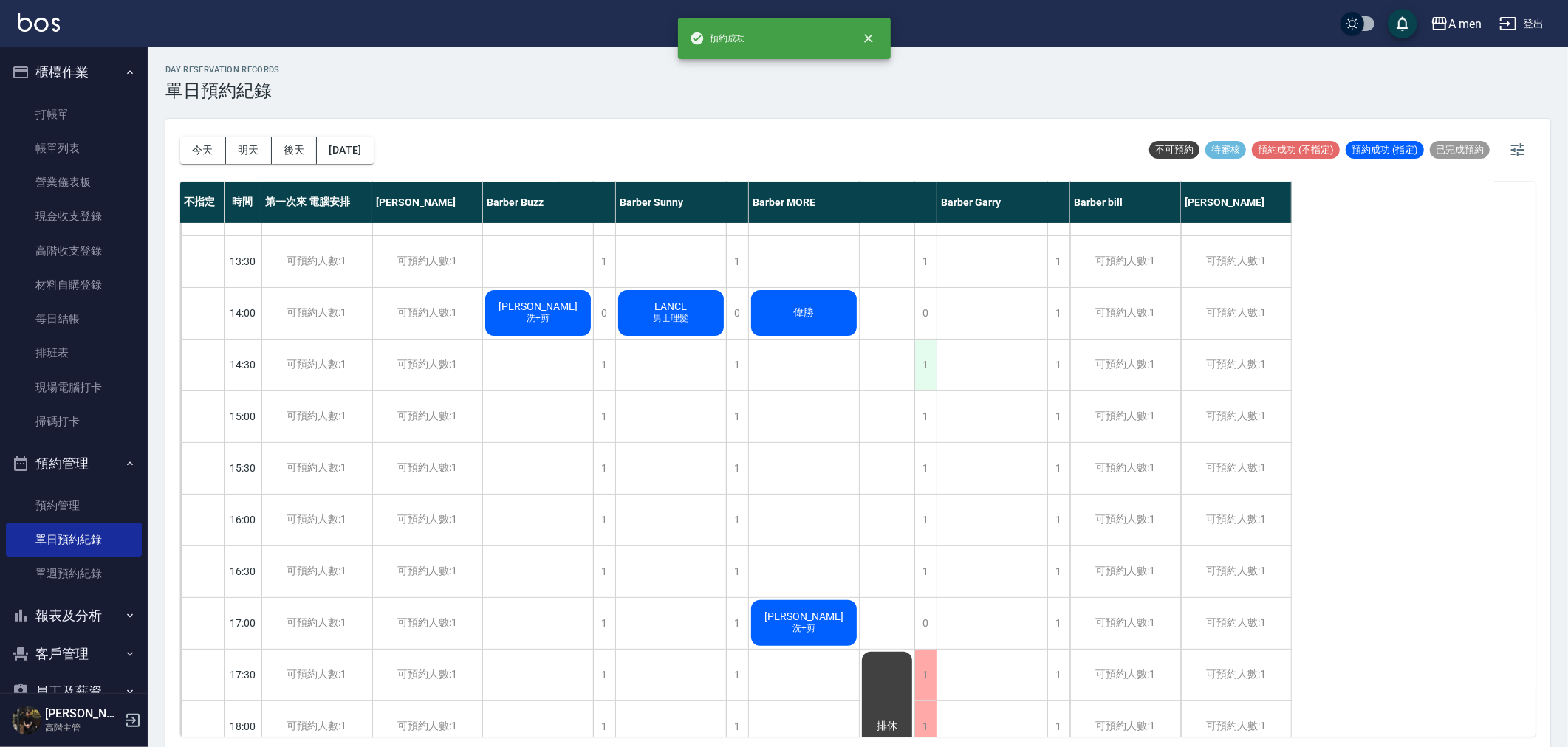
click at [927, 359] on div "1" at bounding box center [924, 365] width 22 height 51
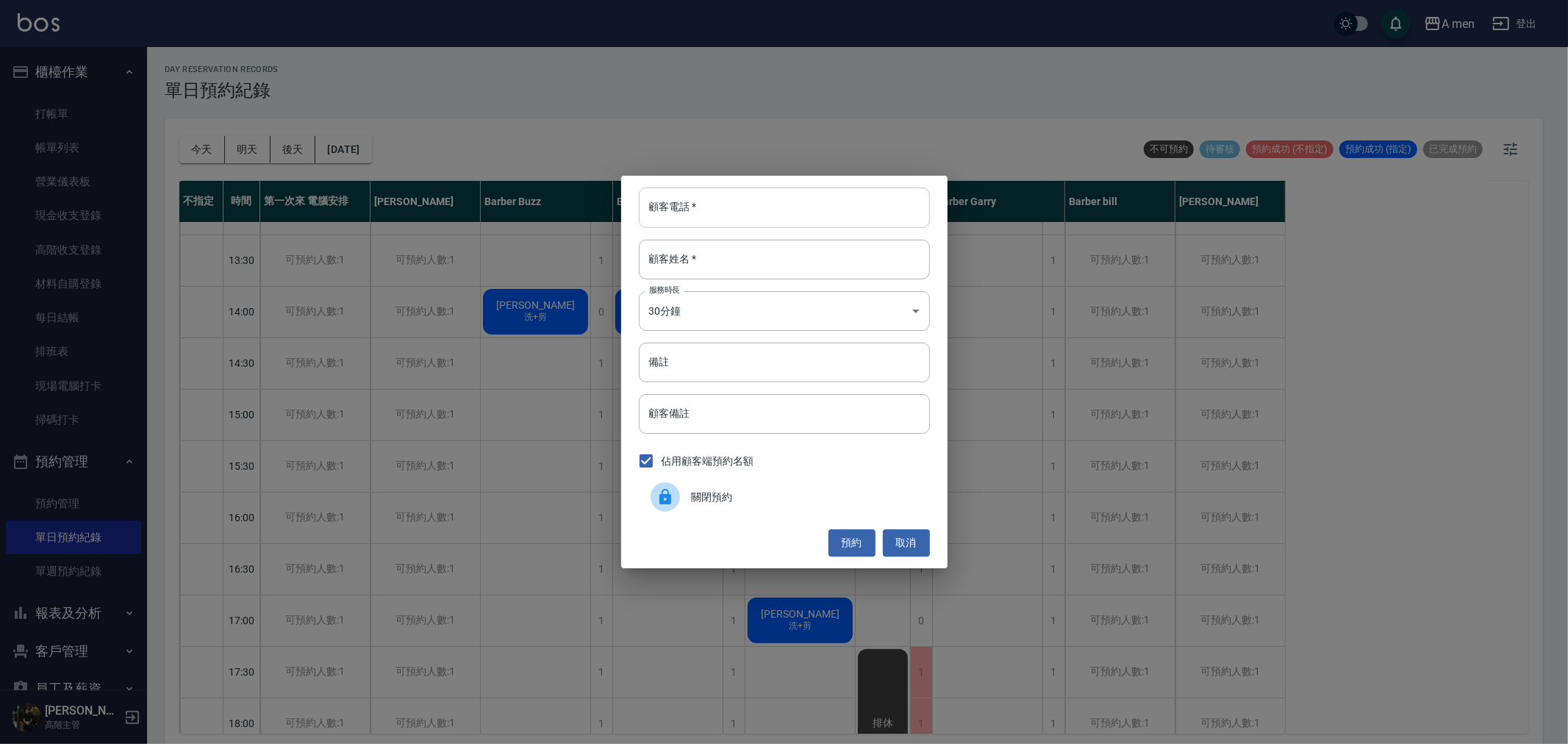
click at [749, 216] on input "顧客電話   *" at bounding box center [785, 207] width 291 height 39
click at [765, 277] on input "顧客姓名   *" at bounding box center [785, 259] width 291 height 39
click at [772, 216] on input "0956086856" at bounding box center [785, 207] width 291 height 39
type input "0956086826"
click at [770, 250] on input "顧客姓名   *" at bounding box center [785, 259] width 291 height 39
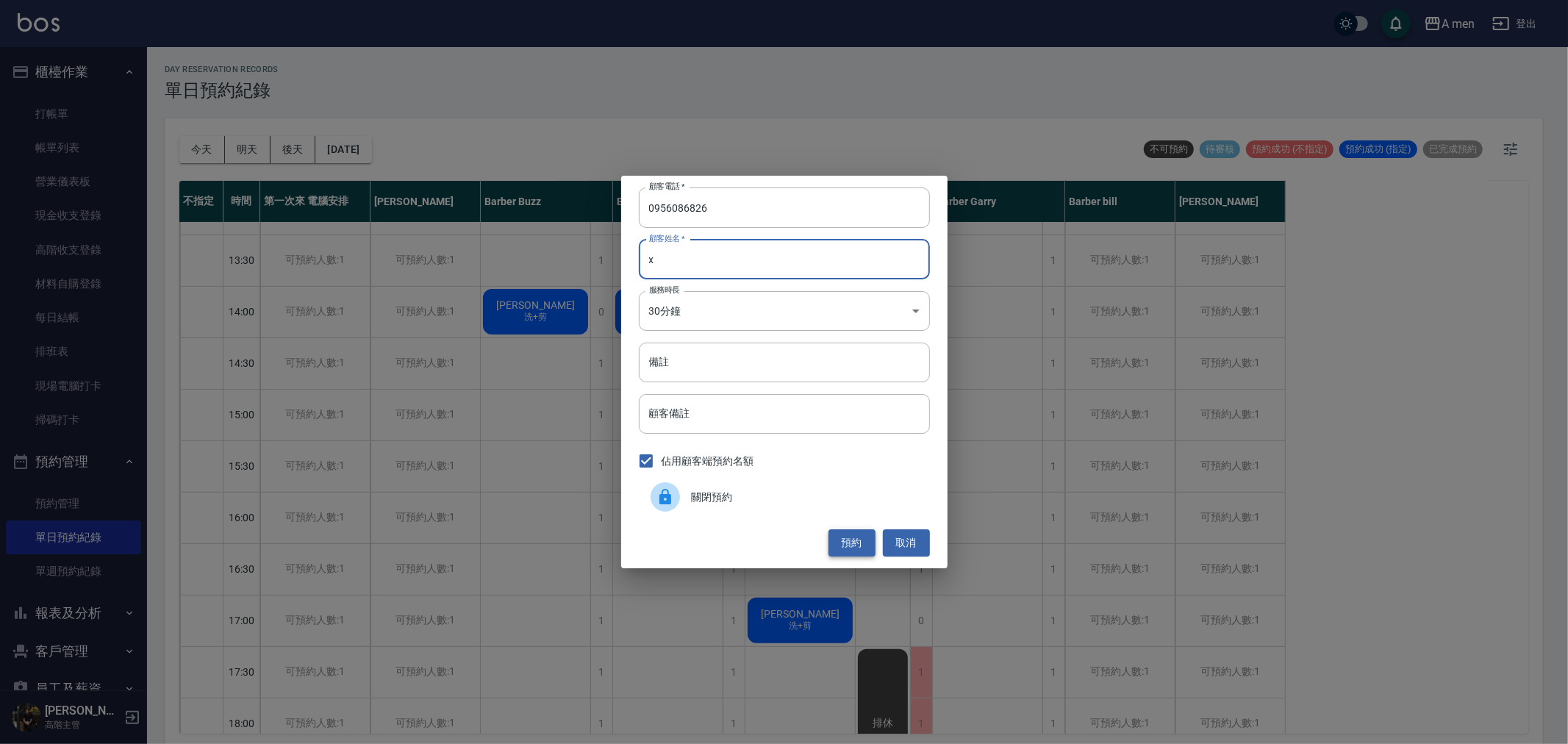
type input "x"
click at [870, 540] on button "預約" at bounding box center [852, 543] width 47 height 27
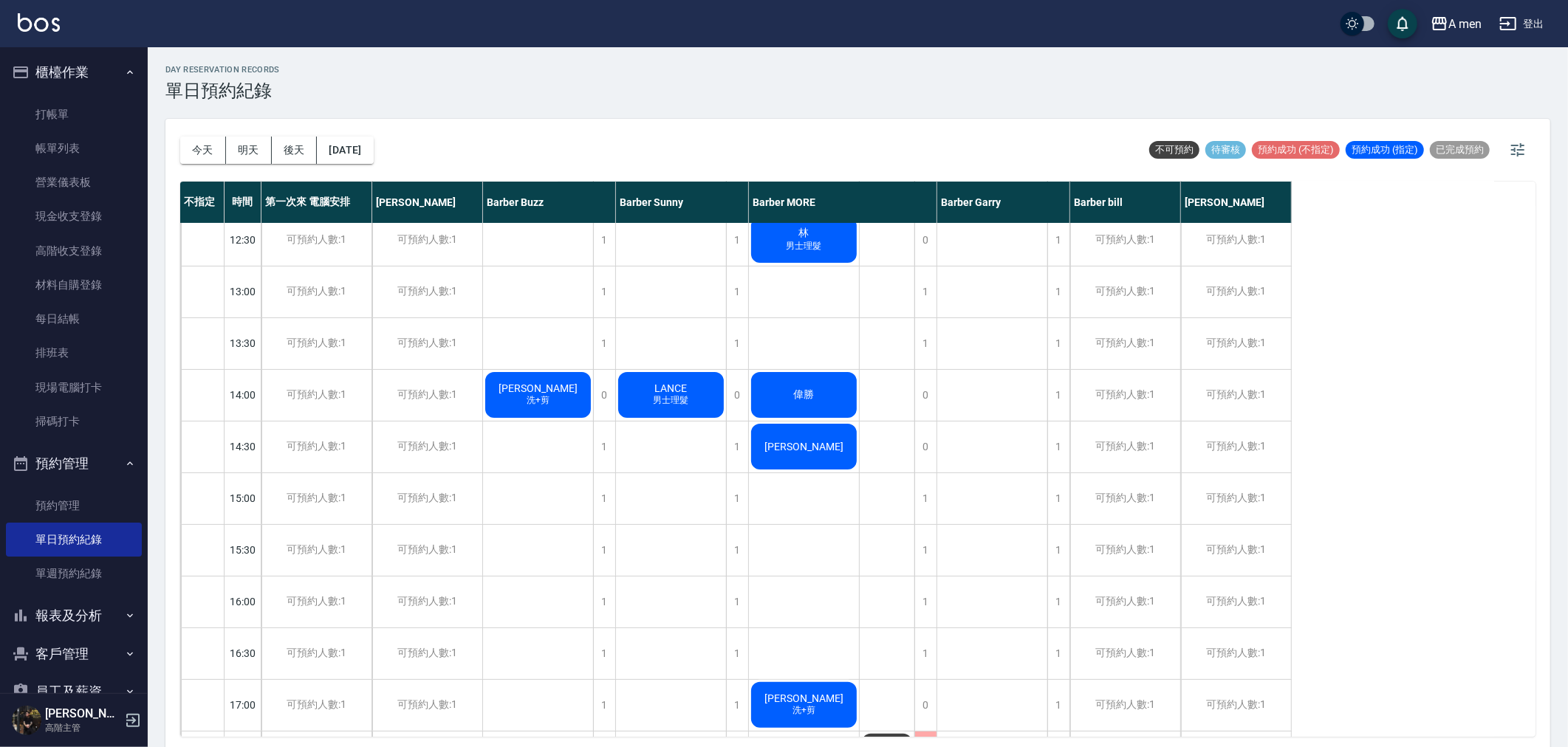
scroll to position [0, 0]
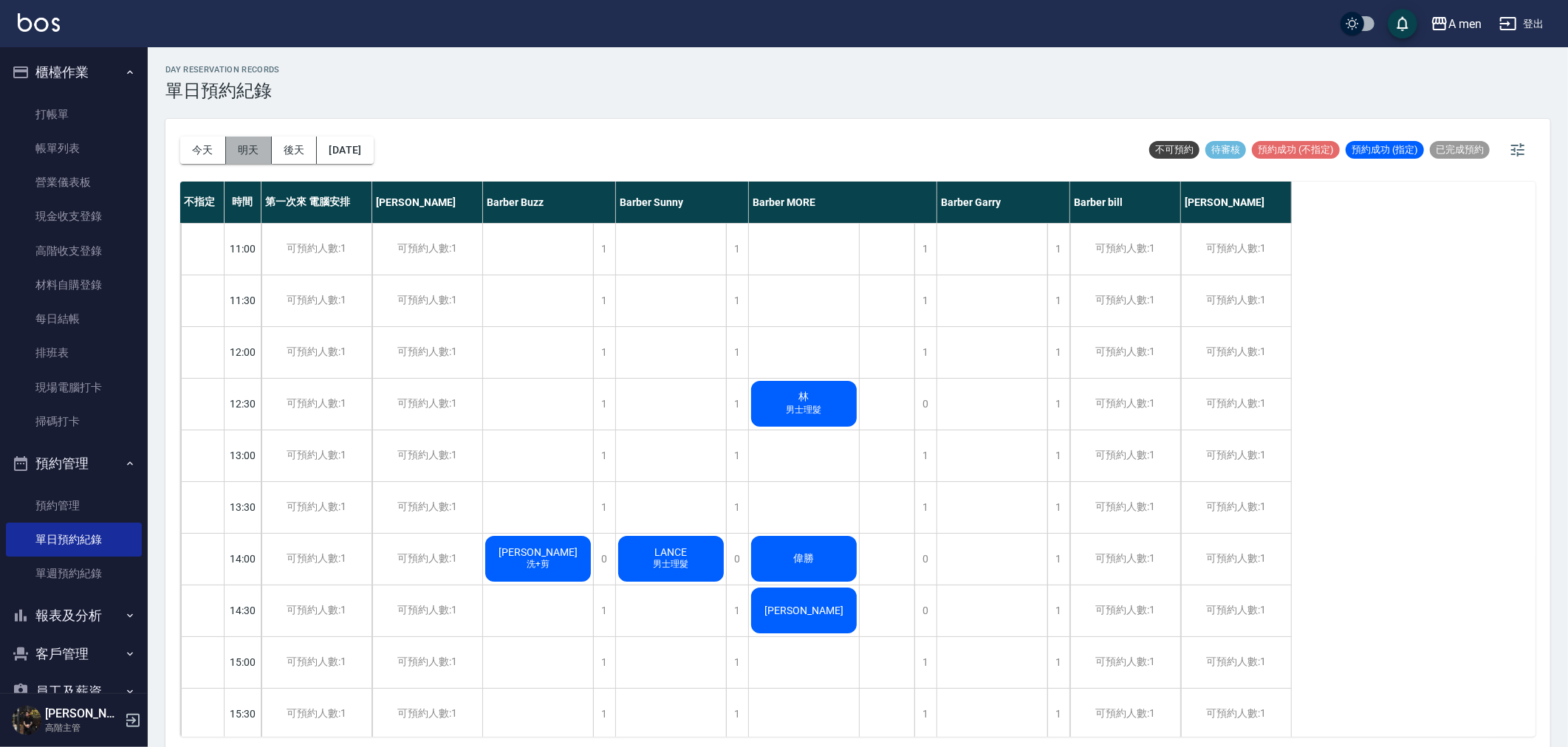
click at [251, 156] on button "明天" at bounding box center [248, 150] width 46 height 27
